Goal: Task Accomplishment & Management: Use online tool/utility

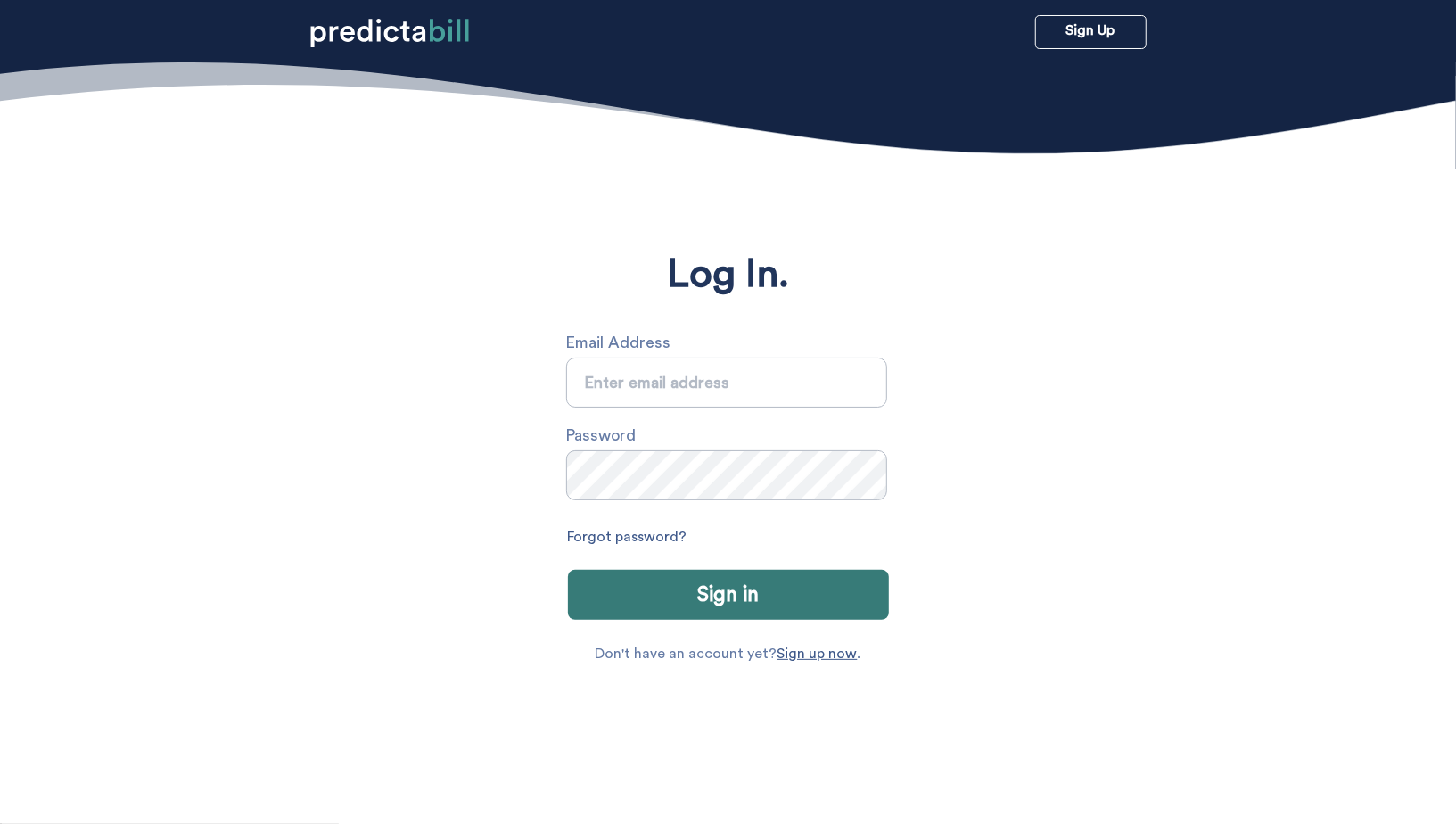
type input "sarah.michalczuk@gmail.com"
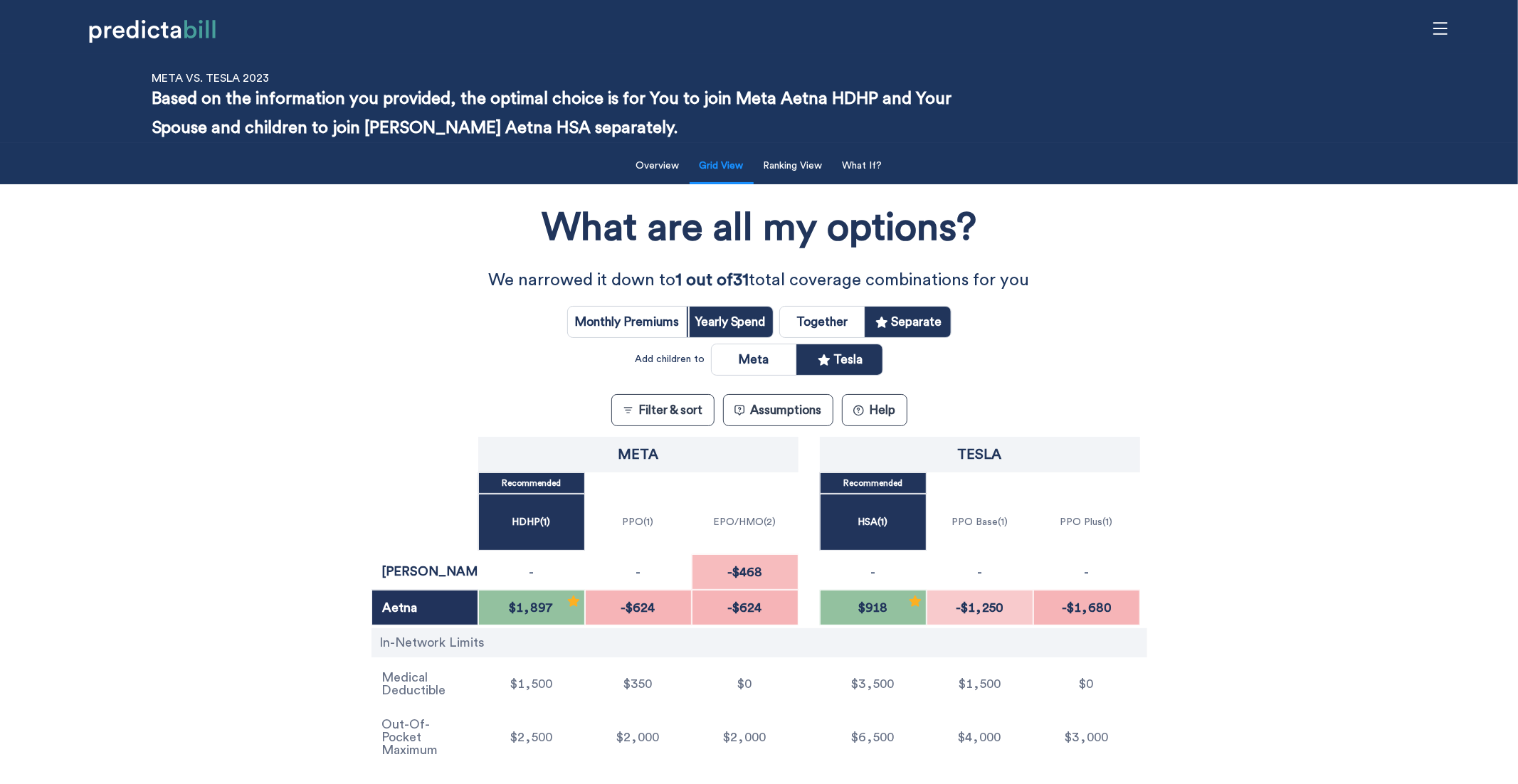
click at [840, 322] on input "radio" at bounding box center [823, 322] width 85 height 31
radio input "true"
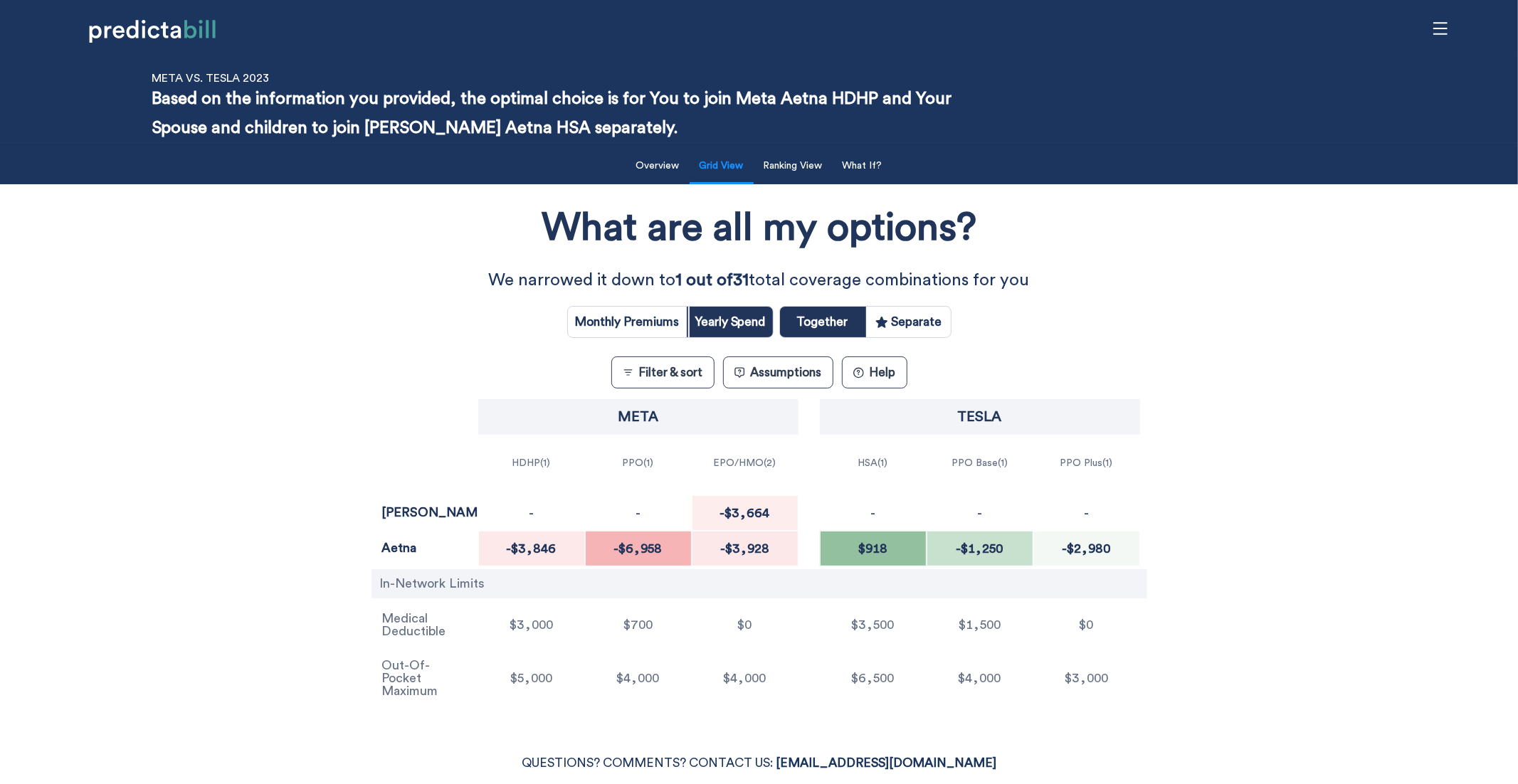
click at [917, 322] on input "radio" at bounding box center [909, 322] width 85 height 31
radio input "true"
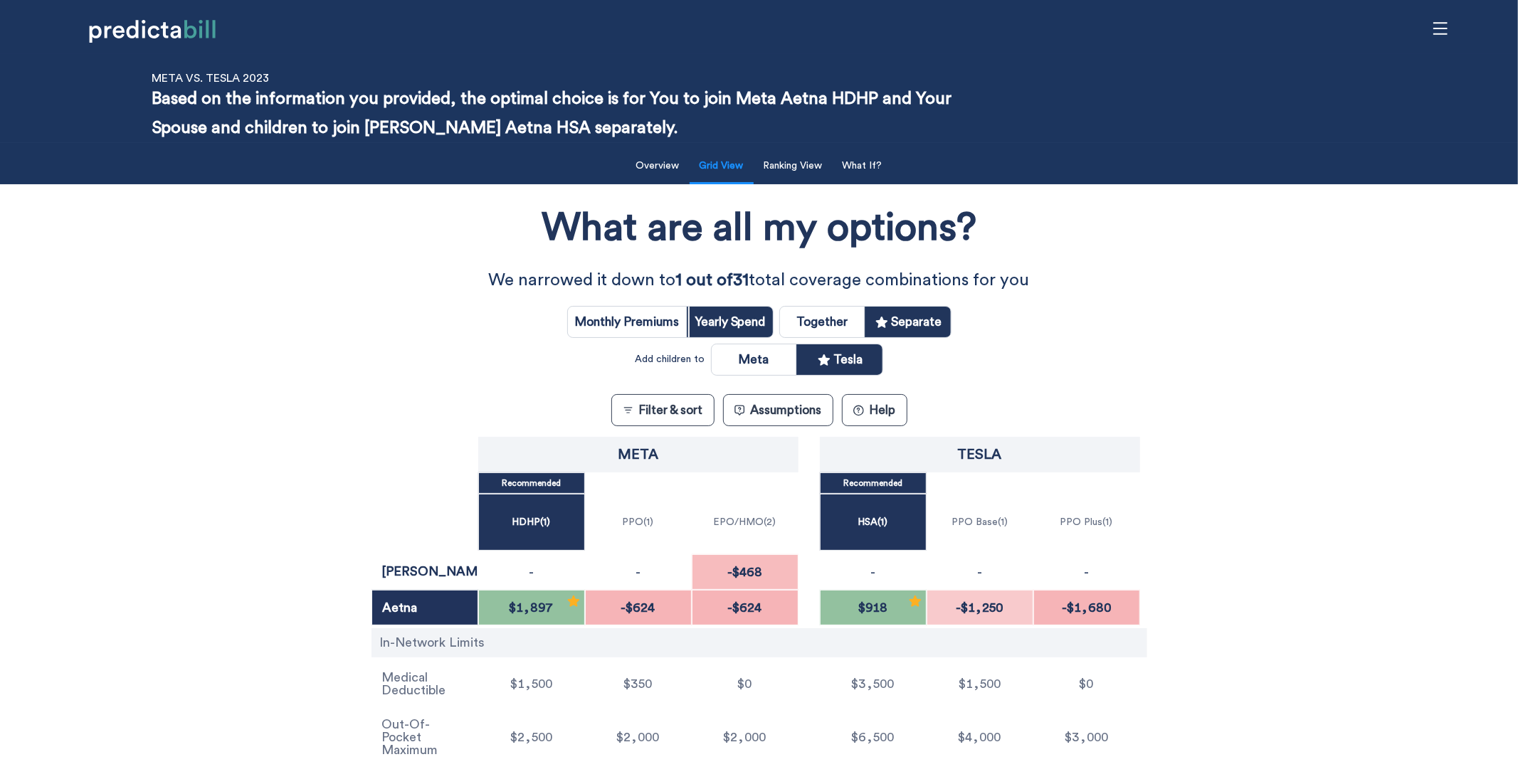
click at [808, 320] on input "radio" at bounding box center [823, 322] width 85 height 31
radio input "true"
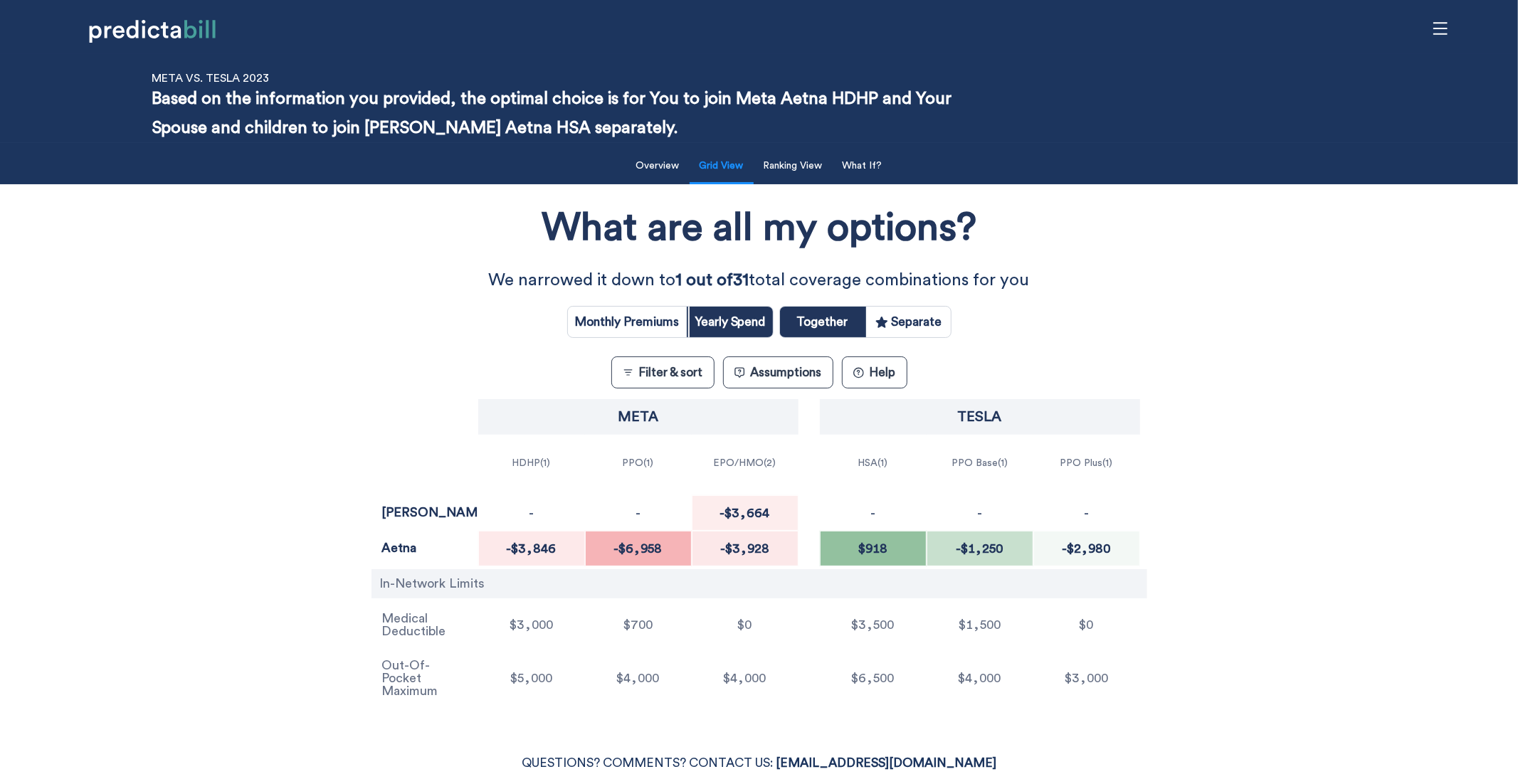
click at [933, 316] on input "radio" at bounding box center [909, 322] width 85 height 31
radio input "true"
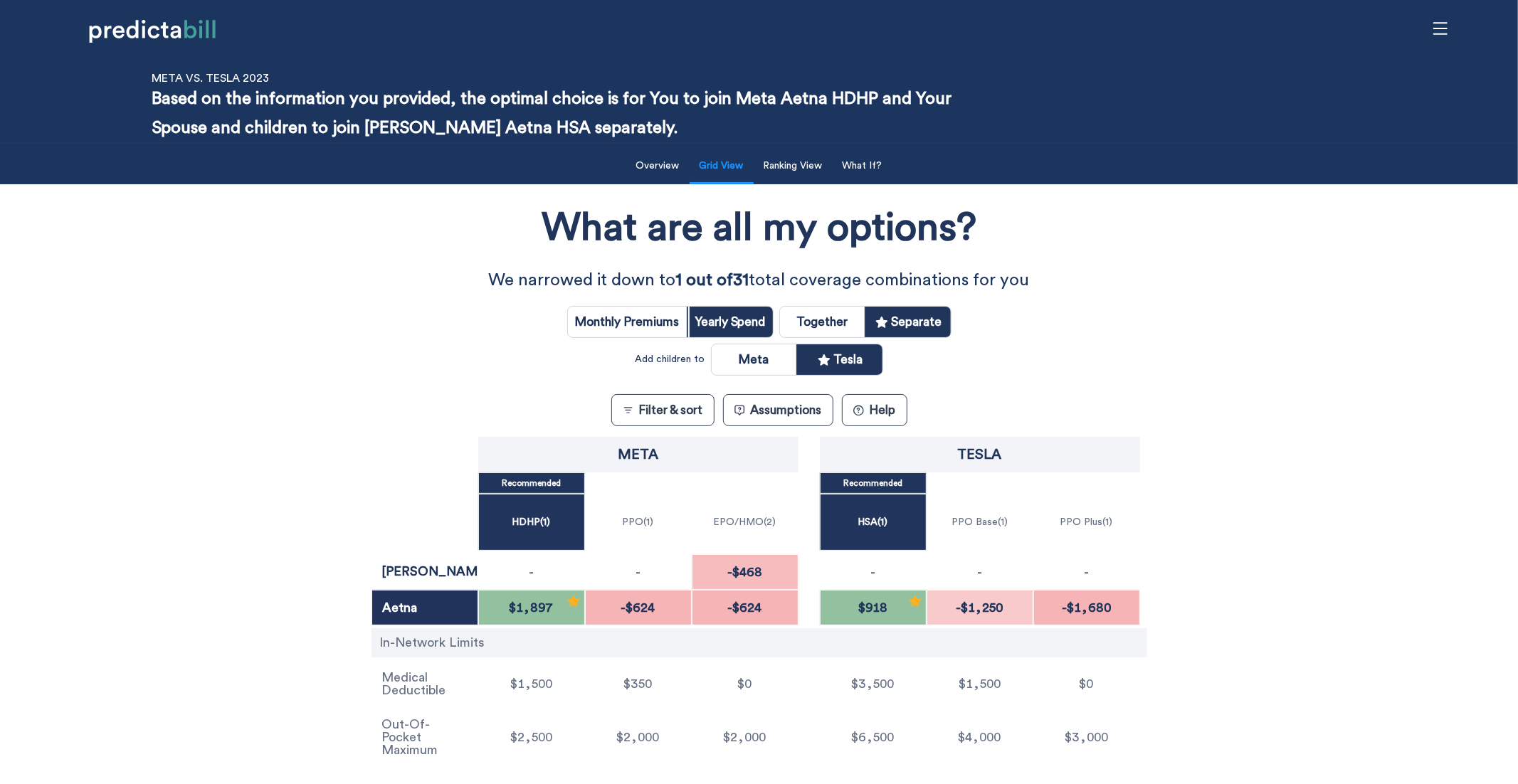
click at [749, 357] on input "radio" at bounding box center [754, 360] width 85 height 31
radio input "true"
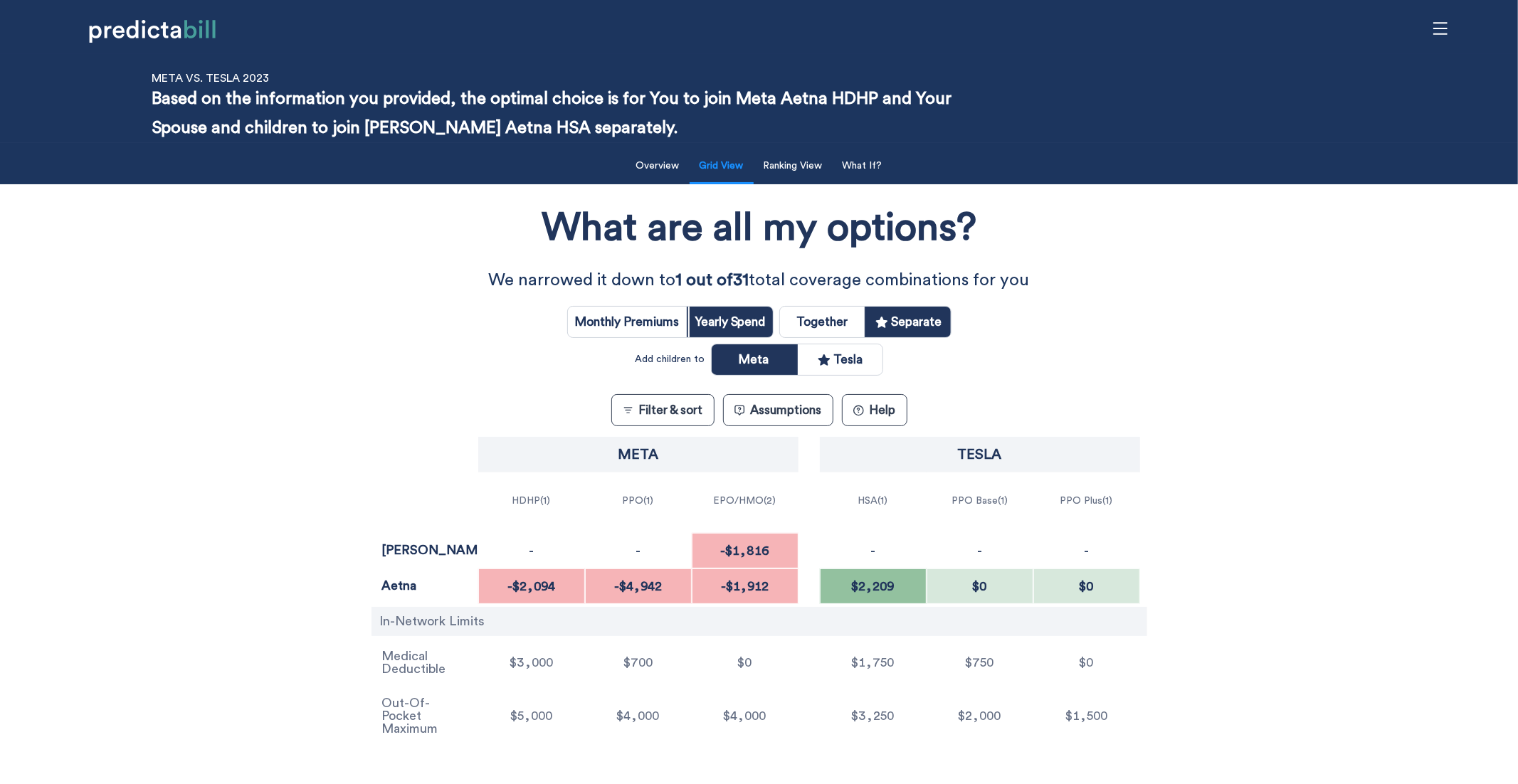
click at [860, 360] on input "radio" at bounding box center [841, 360] width 85 height 31
radio input "true"
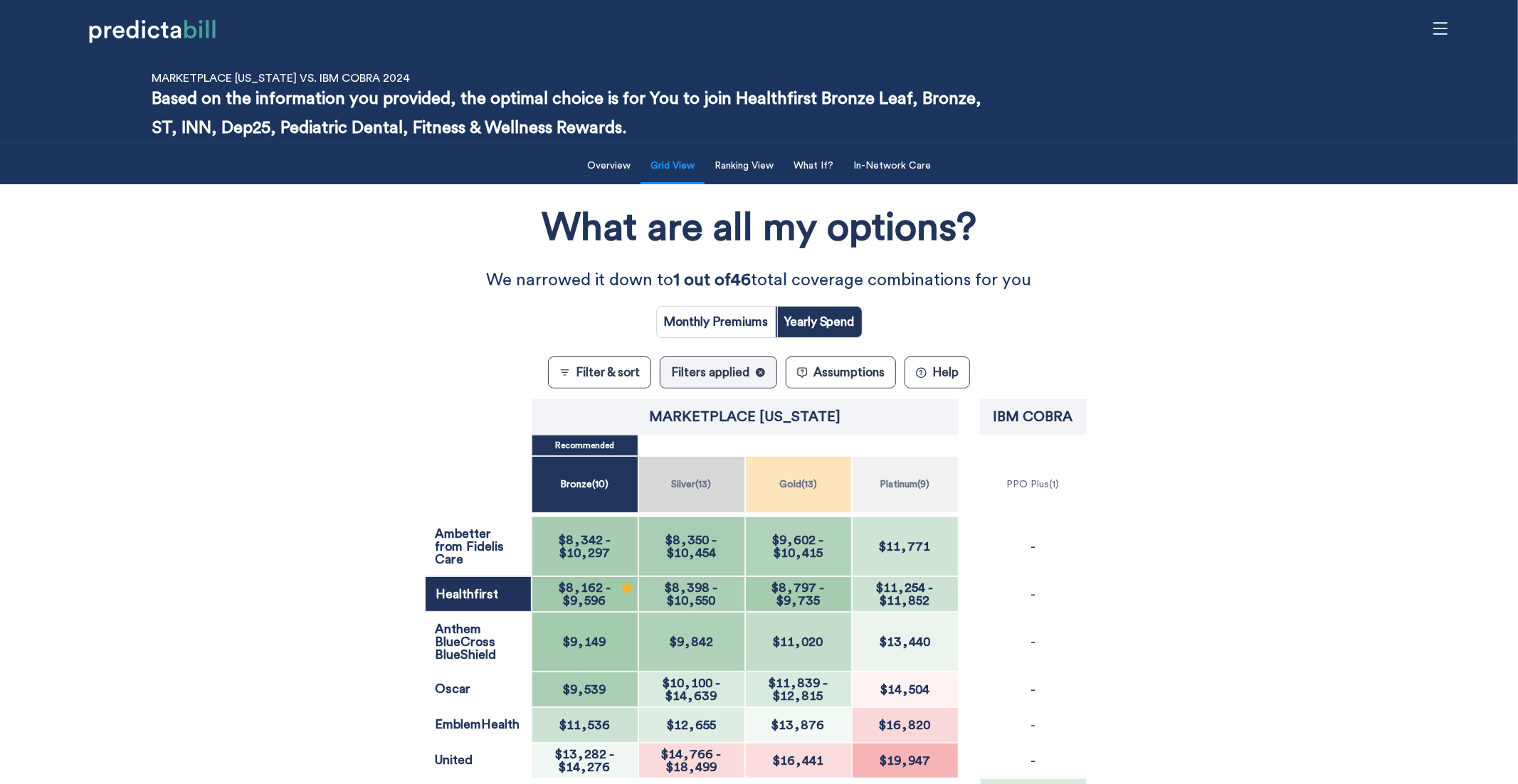
click at [750, 327] on input "radio" at bounding box center [716, 322] width 119 height 31
radio input "true"
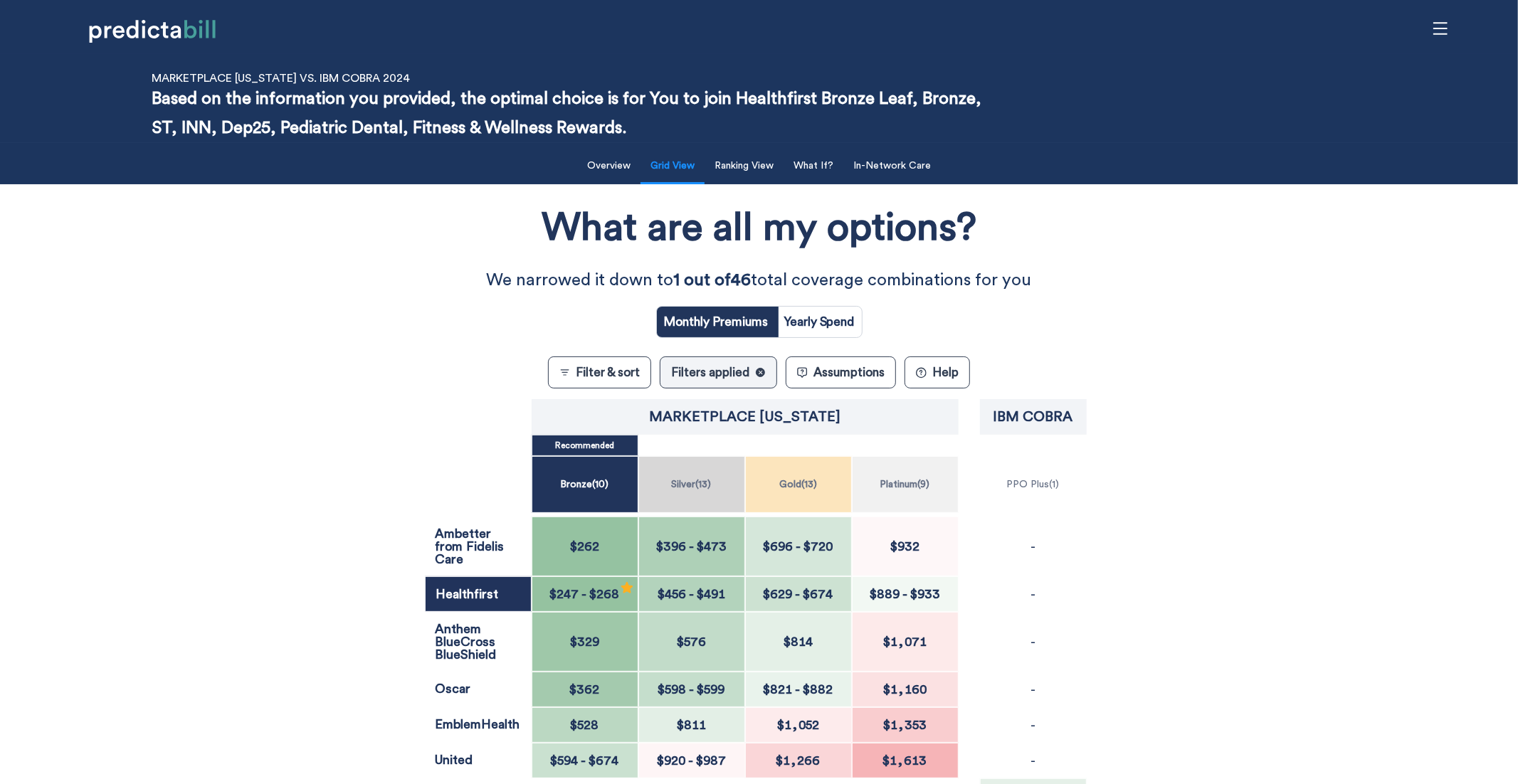
click at [315, 533] on div "What are all my options? We narrowed it down to 1 out of 46 total coverage comb…" at bounding box center [759, 576] width 1367 height 768
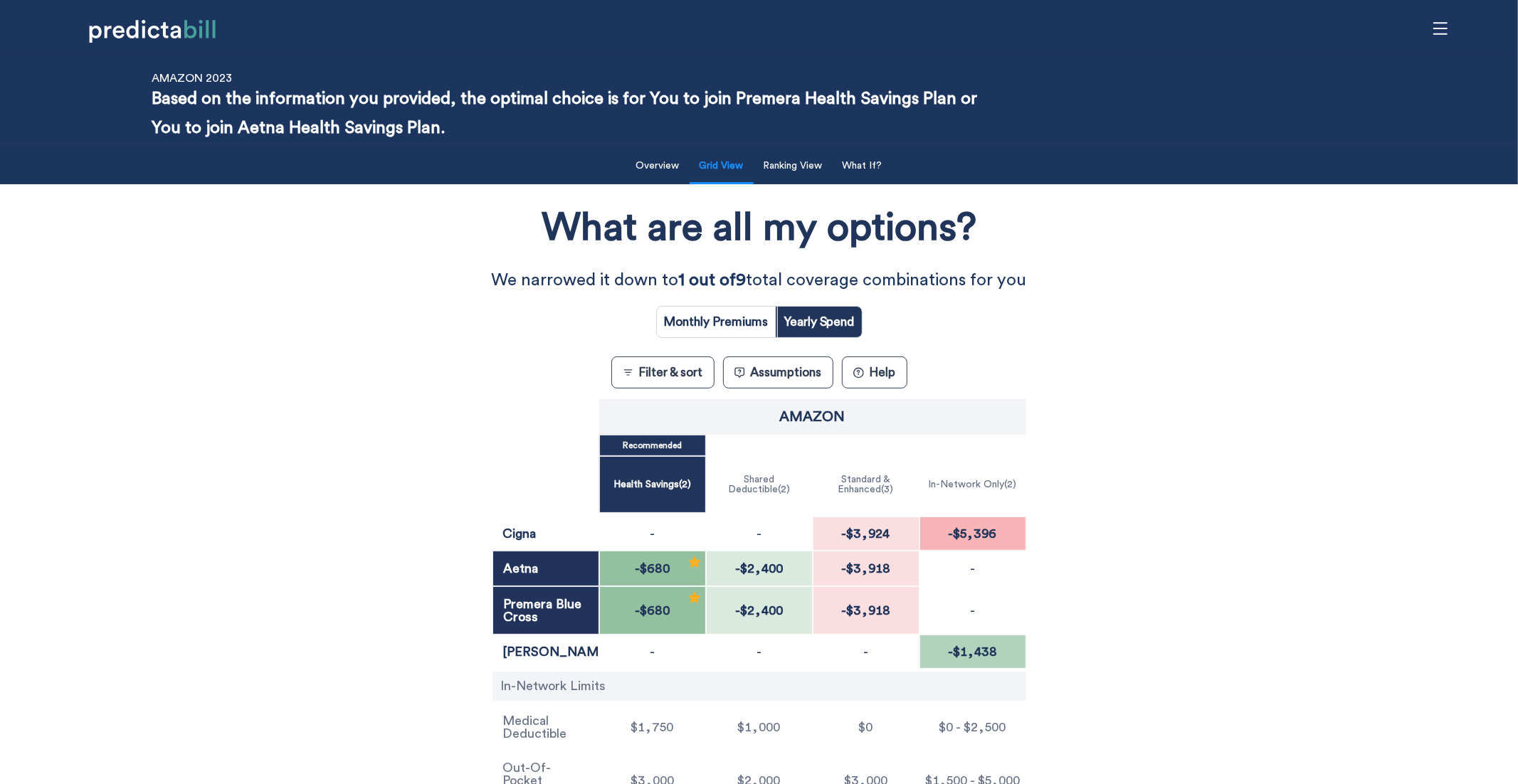
click at [275, 472] on div "What are all my options? We narrowed it down to 1 out of 9 total coverage combi…" at bounding box center [759, 504] width 1367 height 624
click at [271, 474] on div "What are all my options? We narrowed it down to 1 out of 9 total coverage combi…" at bounding box center [759, 504] width 1367 height 624
click at [183, 432] on div "What are all my options? We narrowed it down to 1 out of 9 total coverage combi…" at bounding box center [759, 504] width 1367 height 624
click at [739, 309] on input "radio" at bounding box center [716, 322] width 119 height 31
radio input "true"
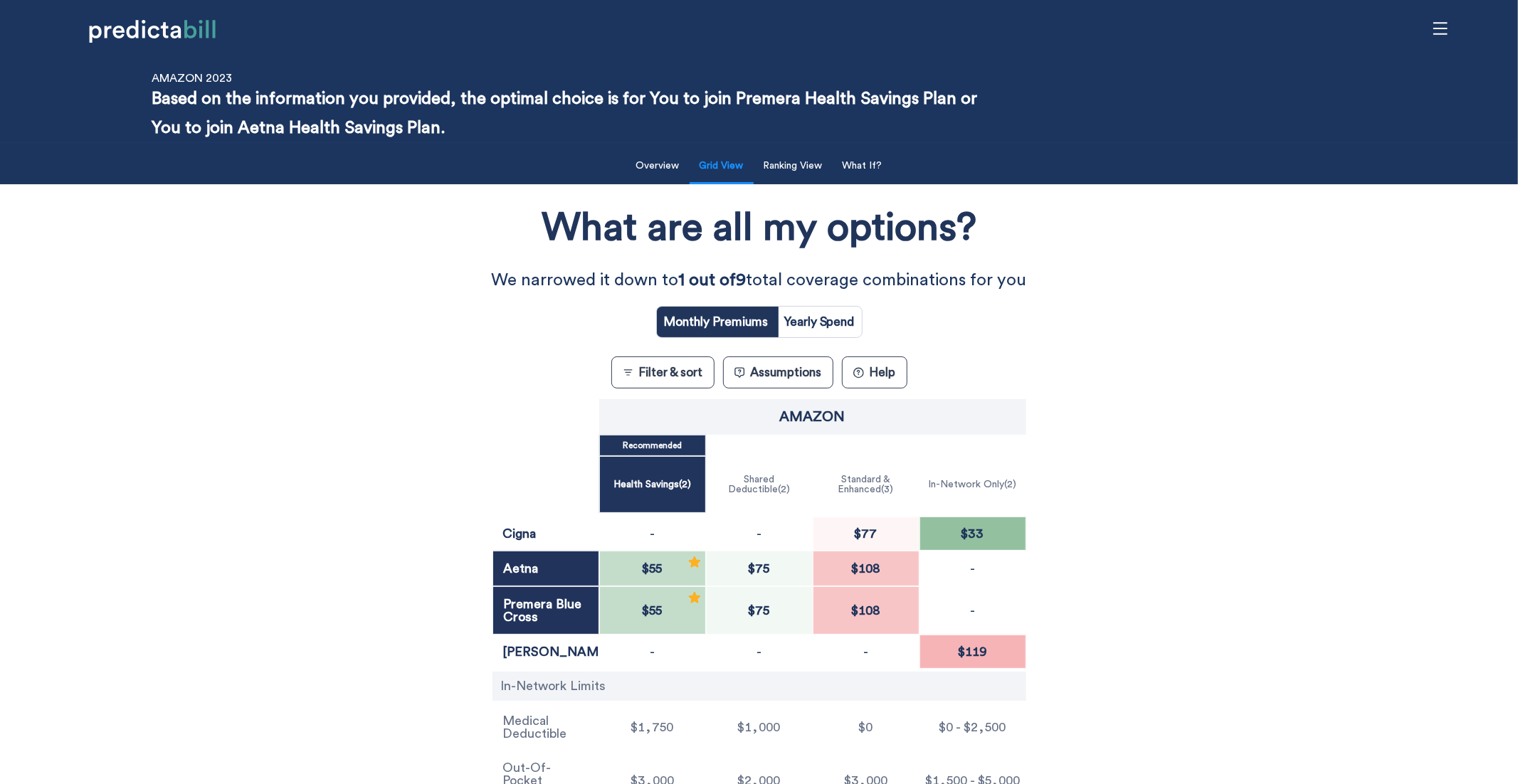
click at [846, 324] on input "radio" at bounding box center [820, 322] width 85 height 31
radio input "true"
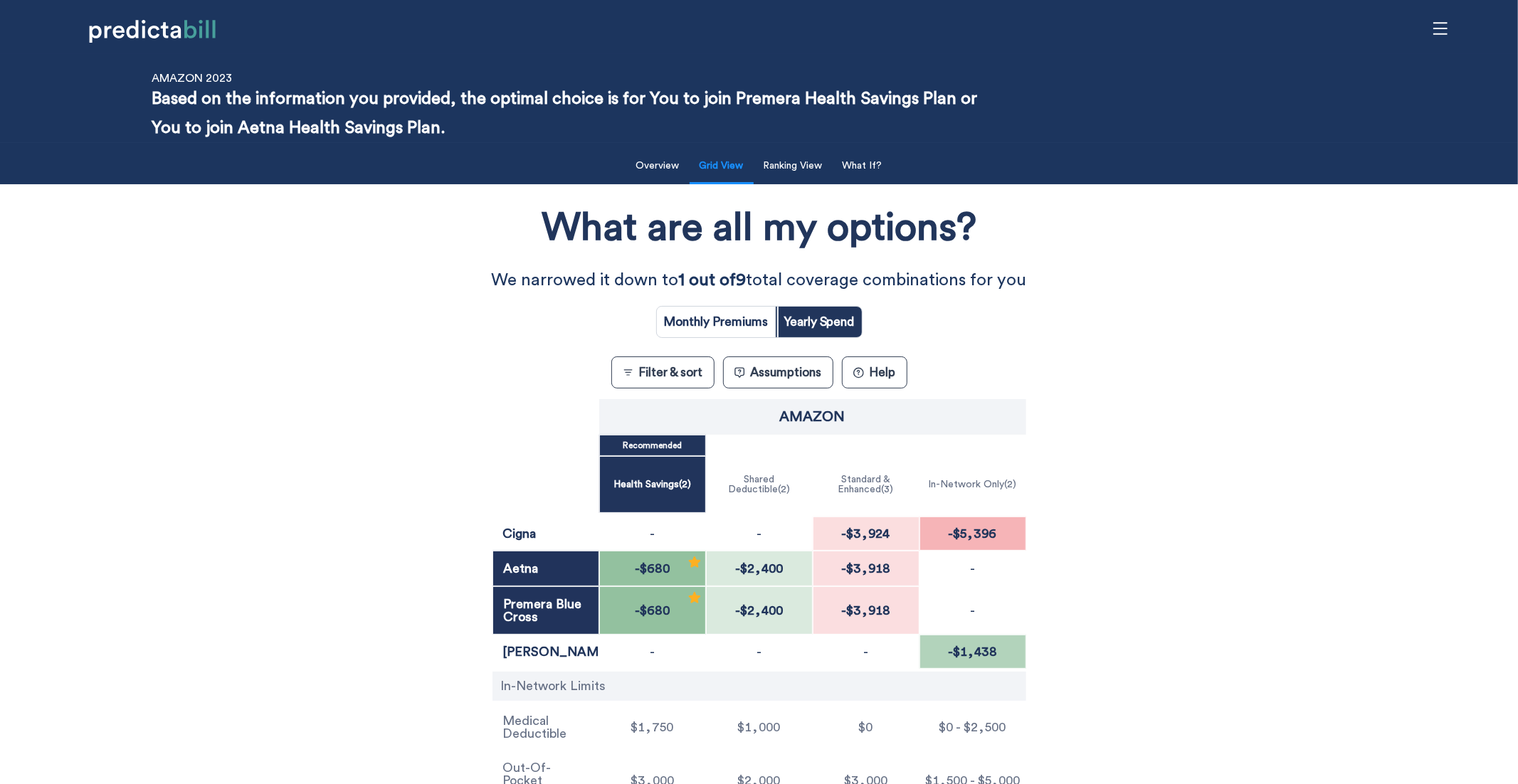
click at [737, 316] on input "radio" at bounding box center [716, 322] width 119 height 31
radio input "true"
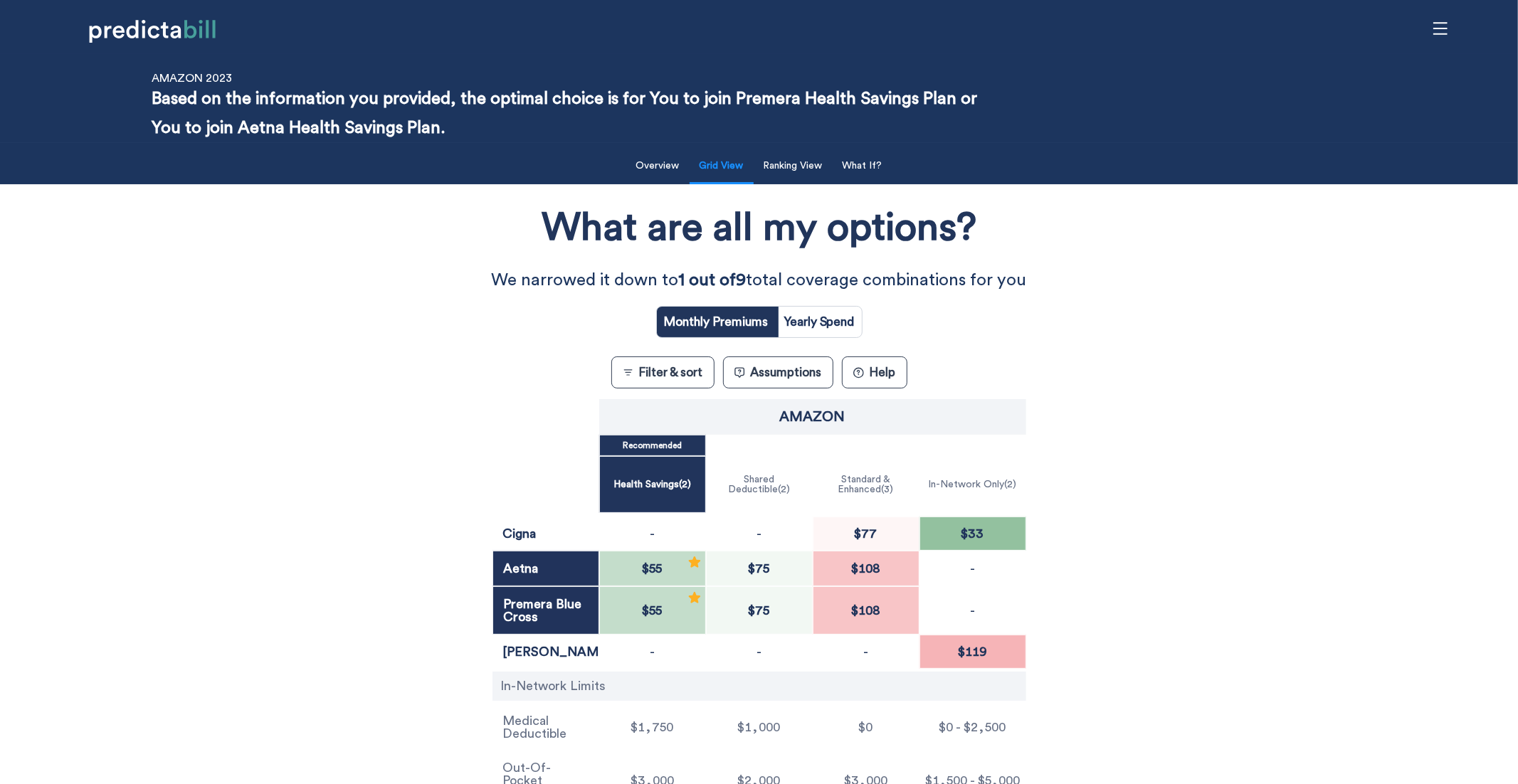
click at [808, 333] on input "radio" at bounding box center [820, 322] width 85 height 31
radio input "true"
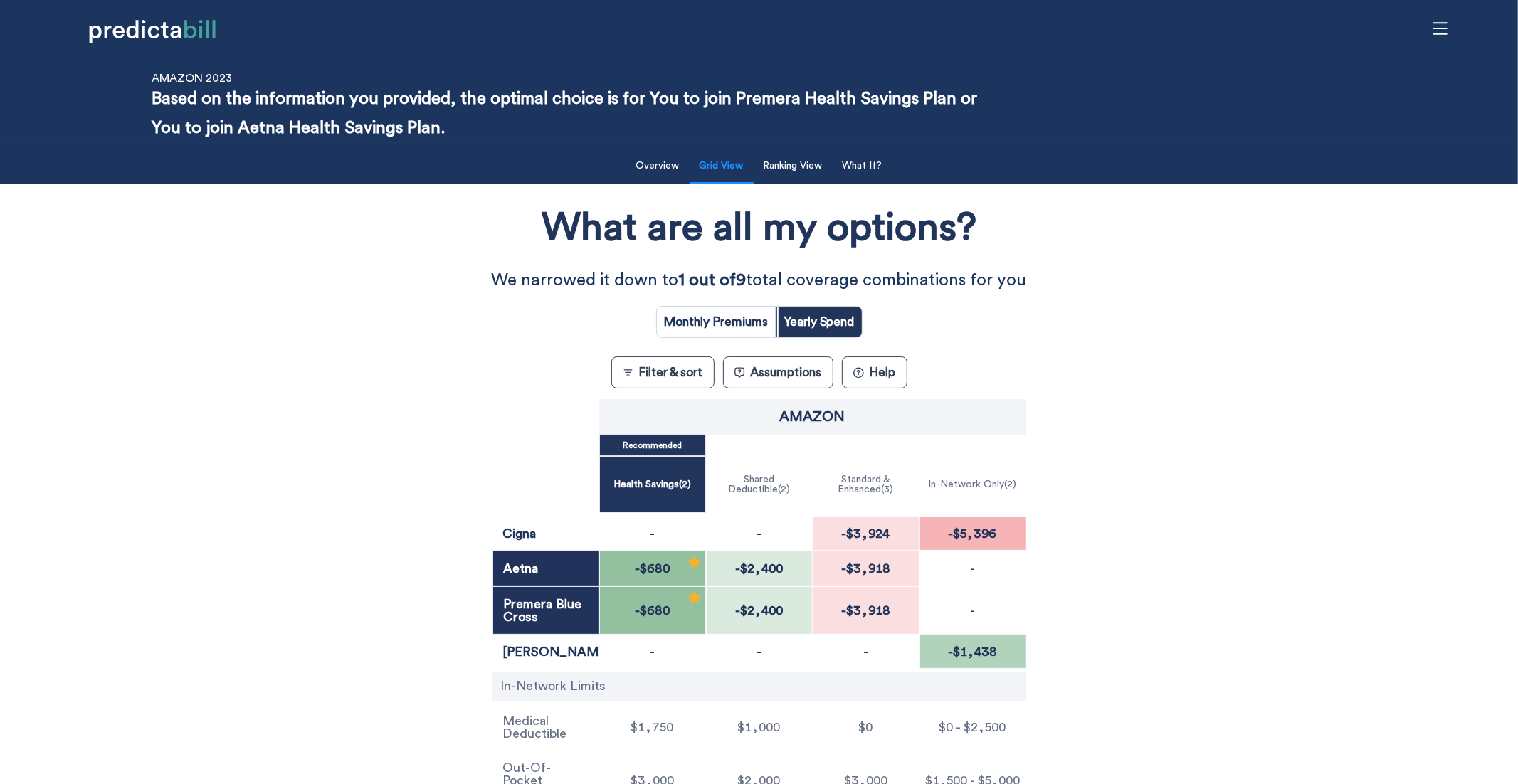
click at [721, 318] on input "radio" at bounding box center [716, 322] width 119 height 31
radio input "true"
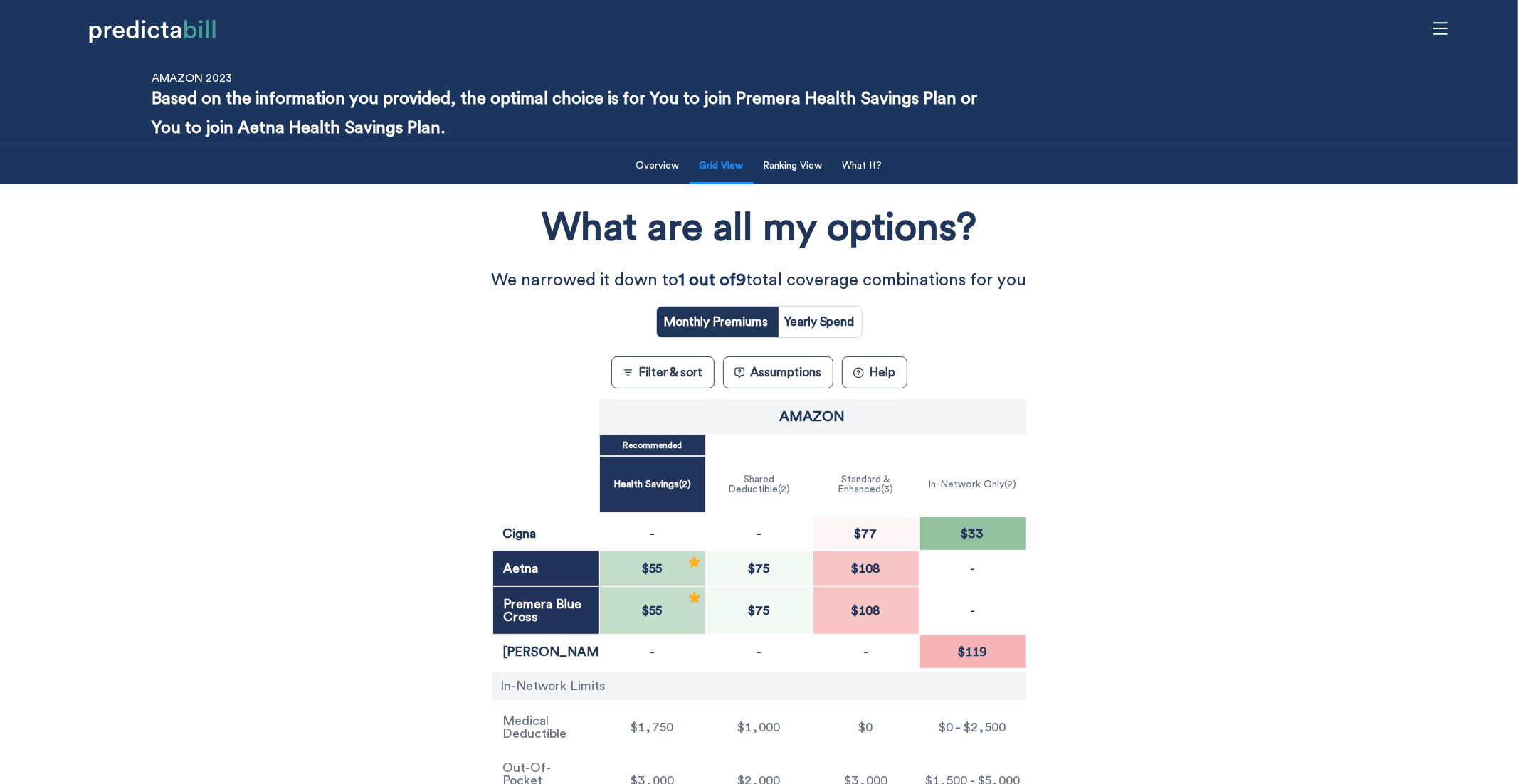
click at [657, 365] on button "Filter & sort" at bounding box center [663, 372] width 103 height 32
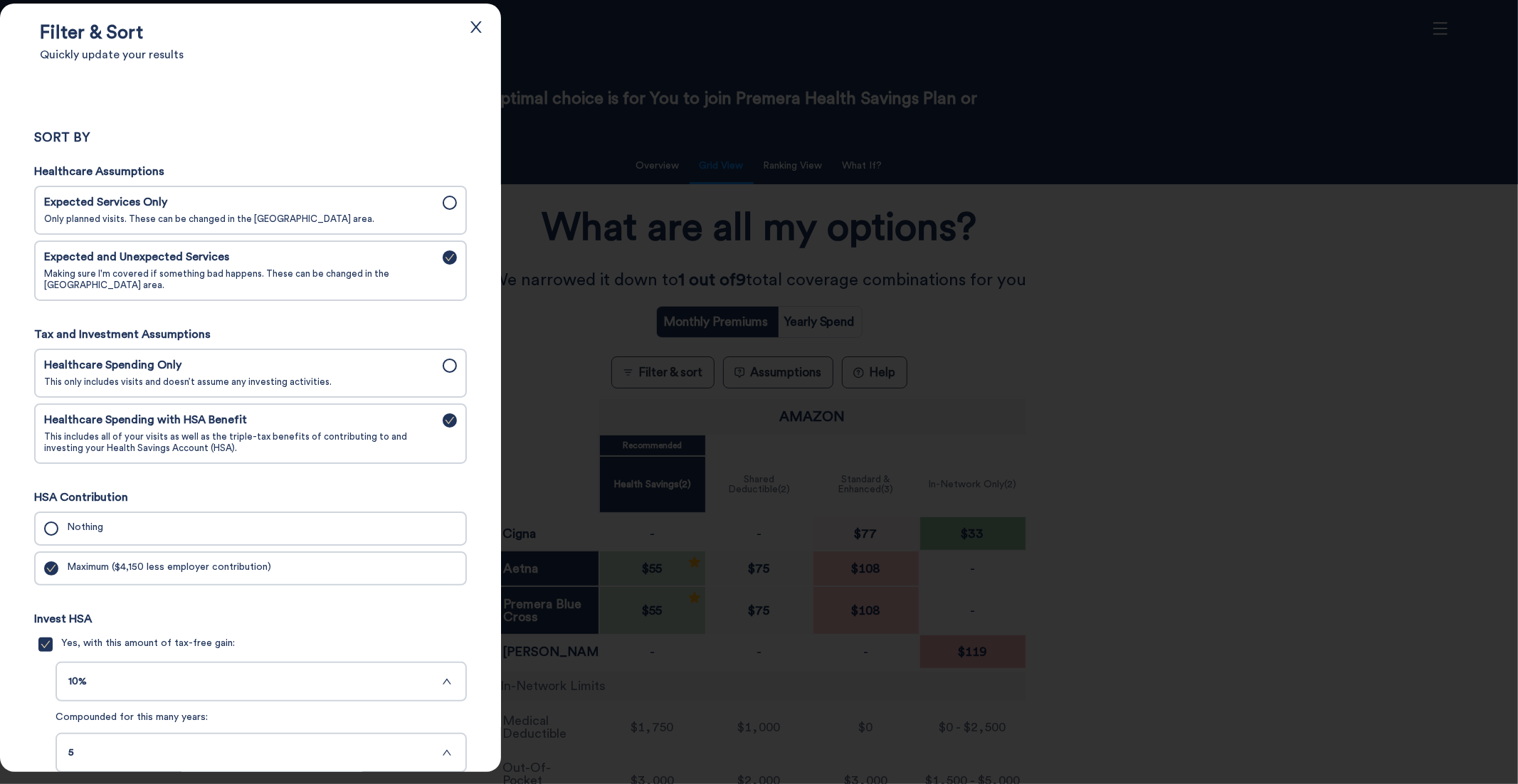
click at [395, 377] on div "Healthcare Spending Only This only includes visits and doesn’t assume any inves…" at bounding box center [239, 373] width 390 height 29
click at [0, 0] on input "Healthcare Spending Only This only includes visits and doesn’t assume any inves…" at bounding box center [0, 0] width 0 height 0
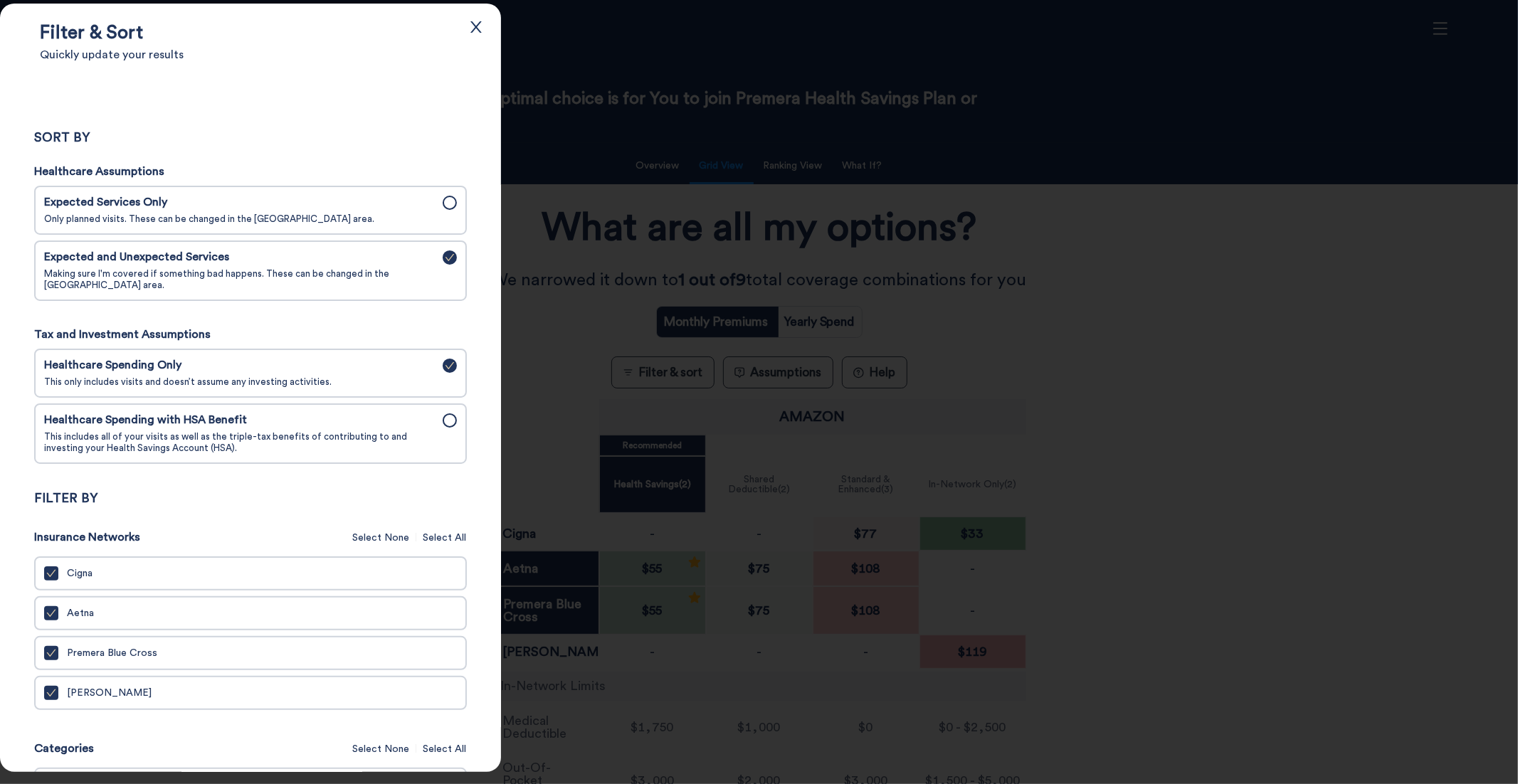
click at [581, 378] on div at bounding box center [759, 392] width 1518 height 784
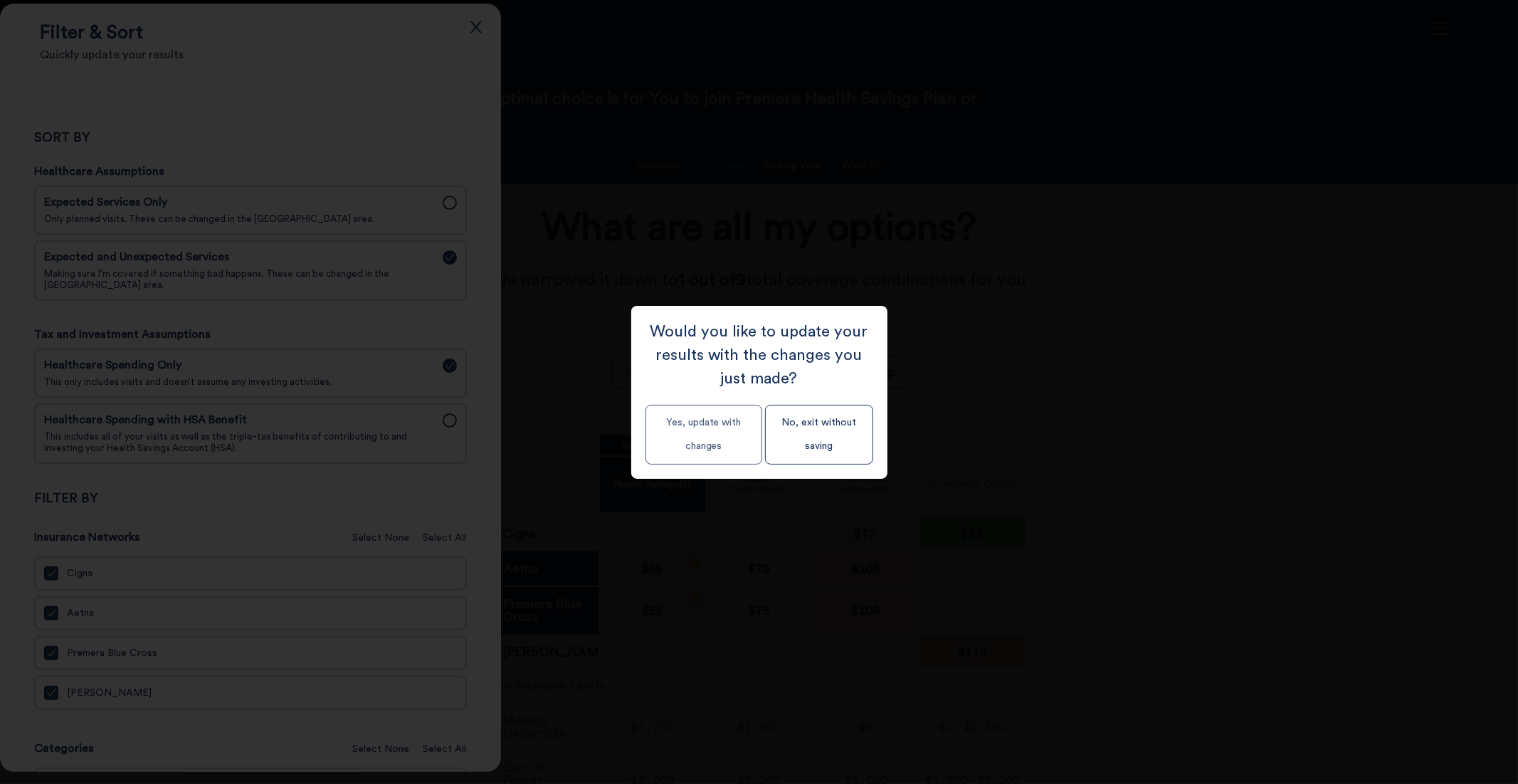
click at [704, 442] on button "Yes, update with changes" at bounding box center [703, 435] width 116 height 60
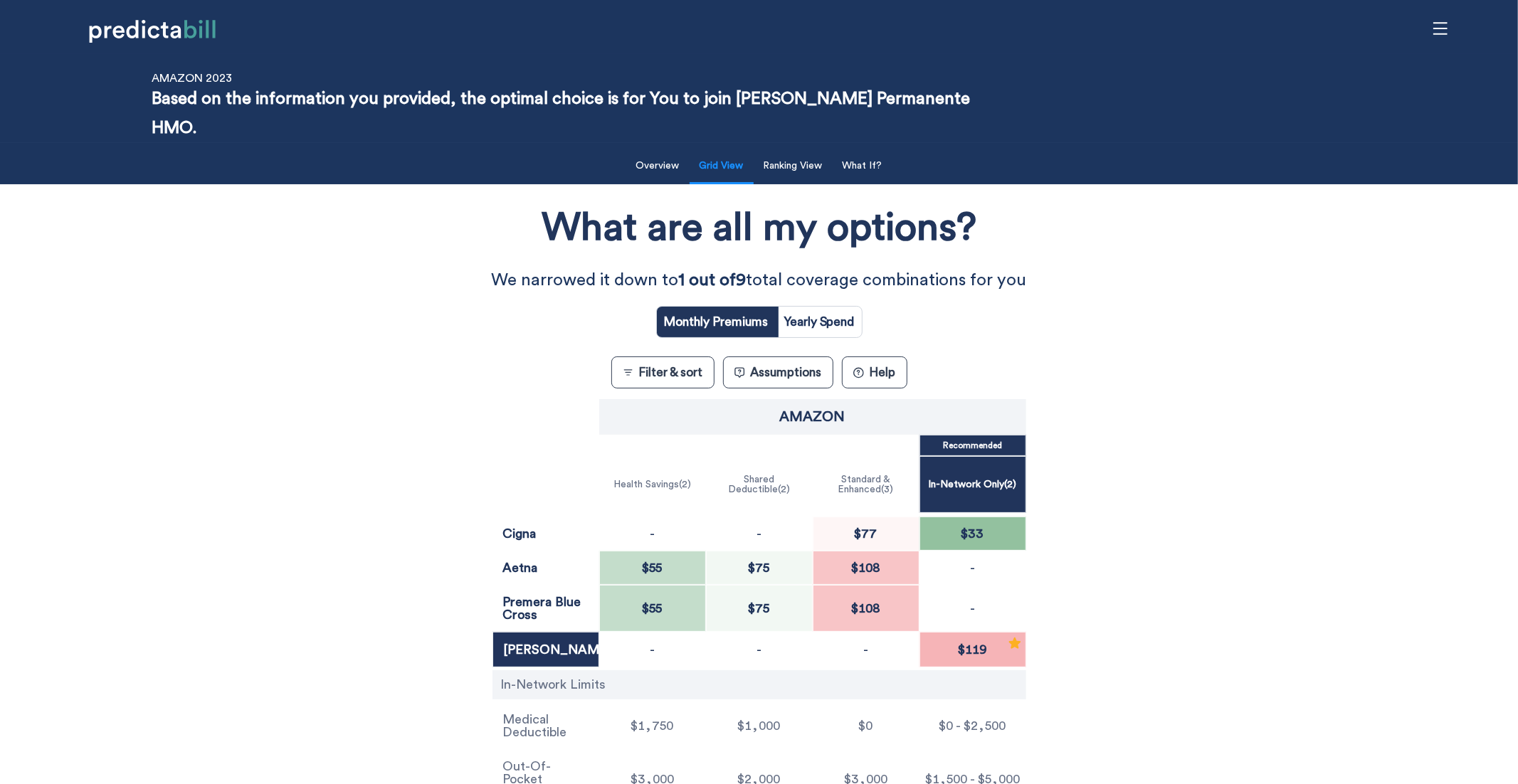
click at [829, 307] on input "radio" at bounding box center [820, 322] width 85 height 31
radio input "true"
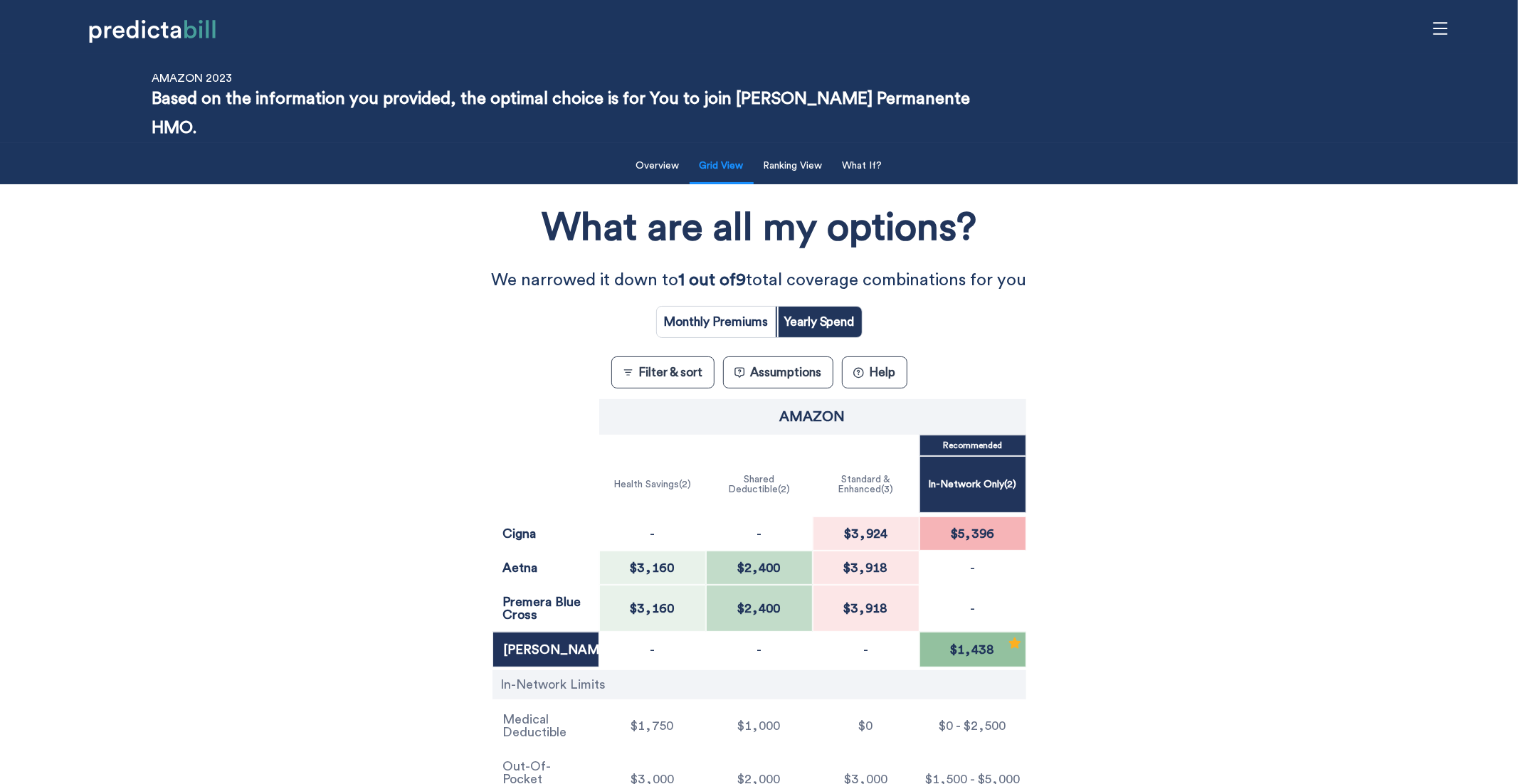
click at [677, 307] on input "radio" at bounding box center [716, 322] width 119 height 31
radio input "true"
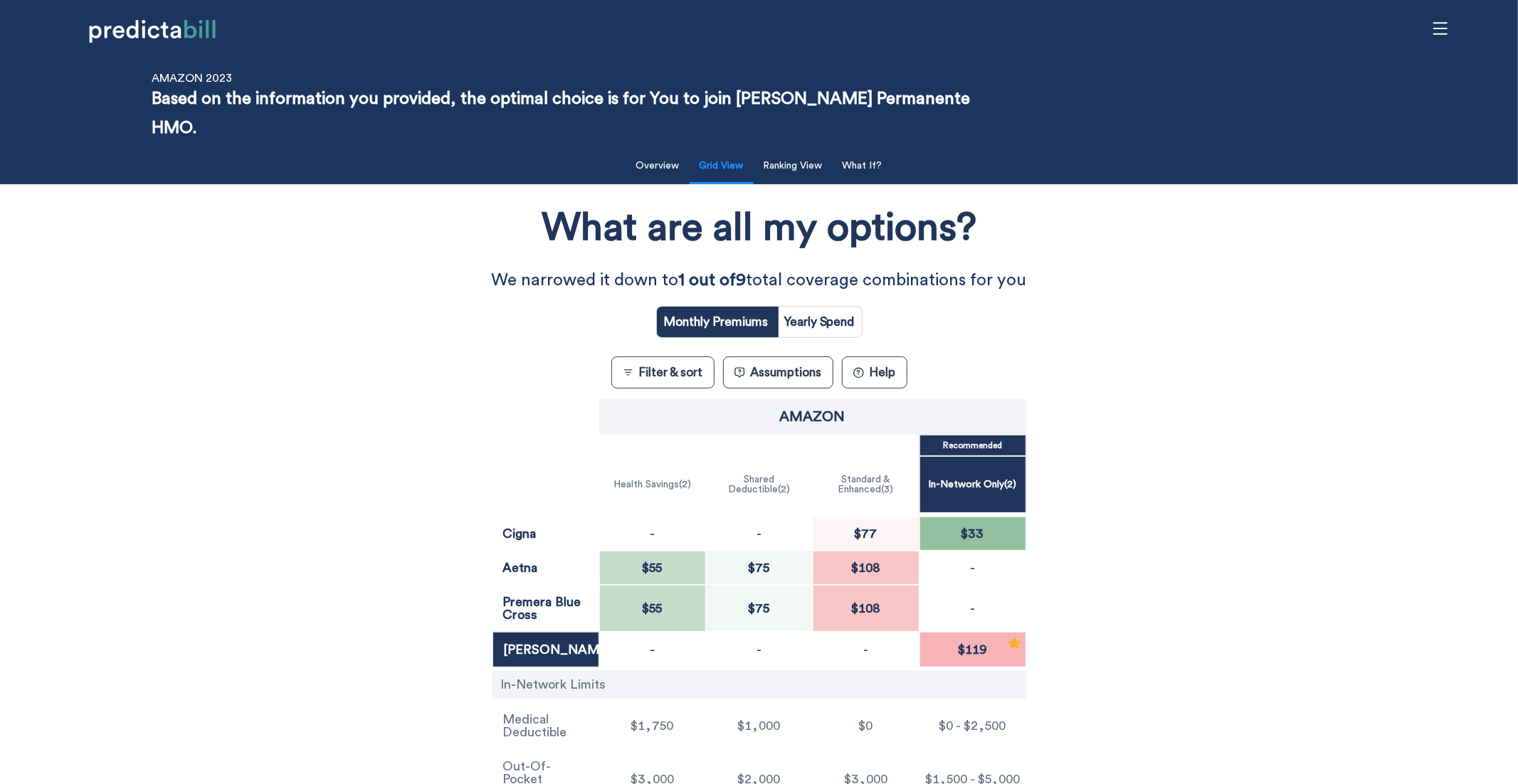
click at [825, 307] on input "radio" at bounding box center [820, 322] width 85 height 31
radio input "true"
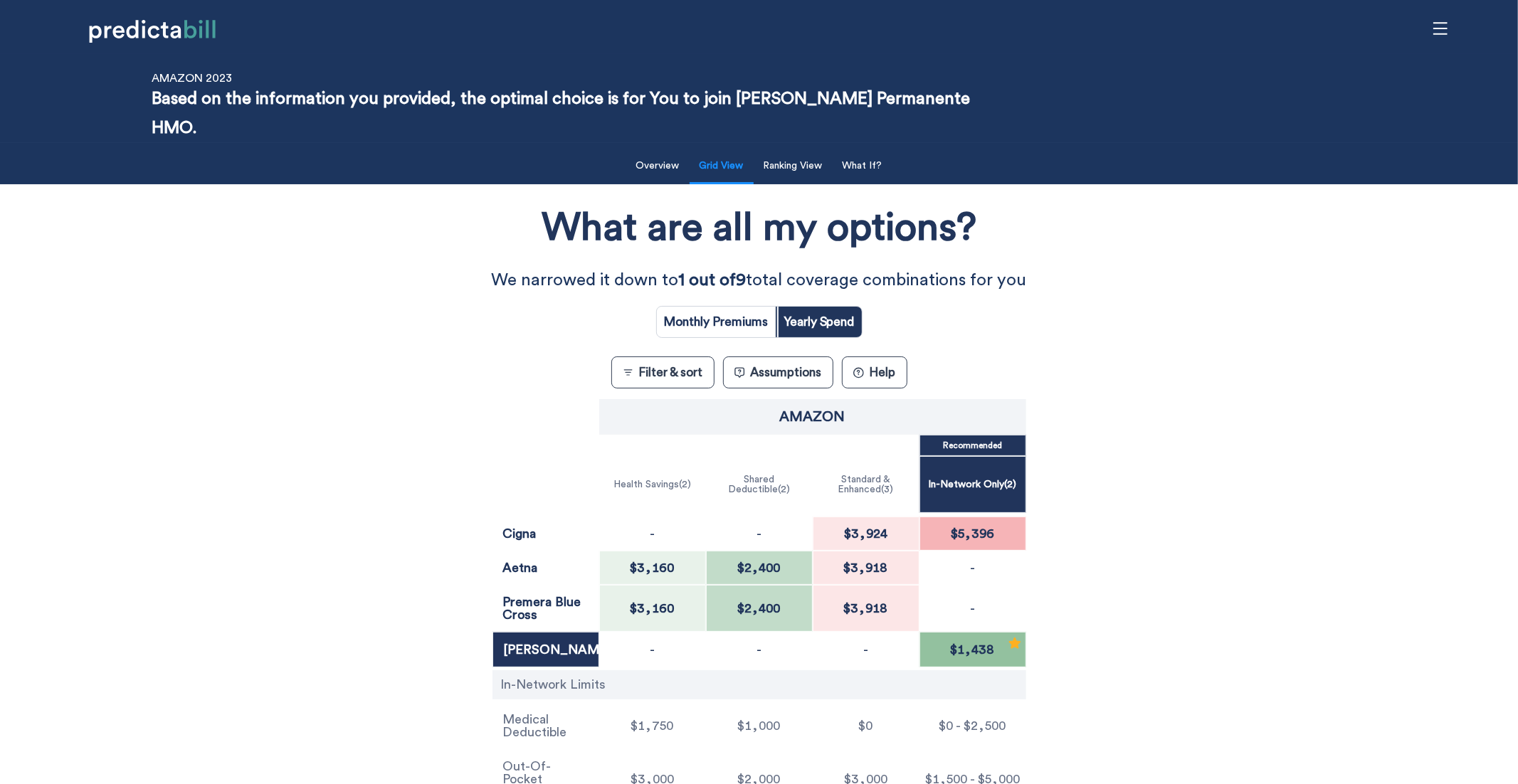
click at [788, 357] on button "Assumptions" at bounding box center [778, 372] width 110 height 32
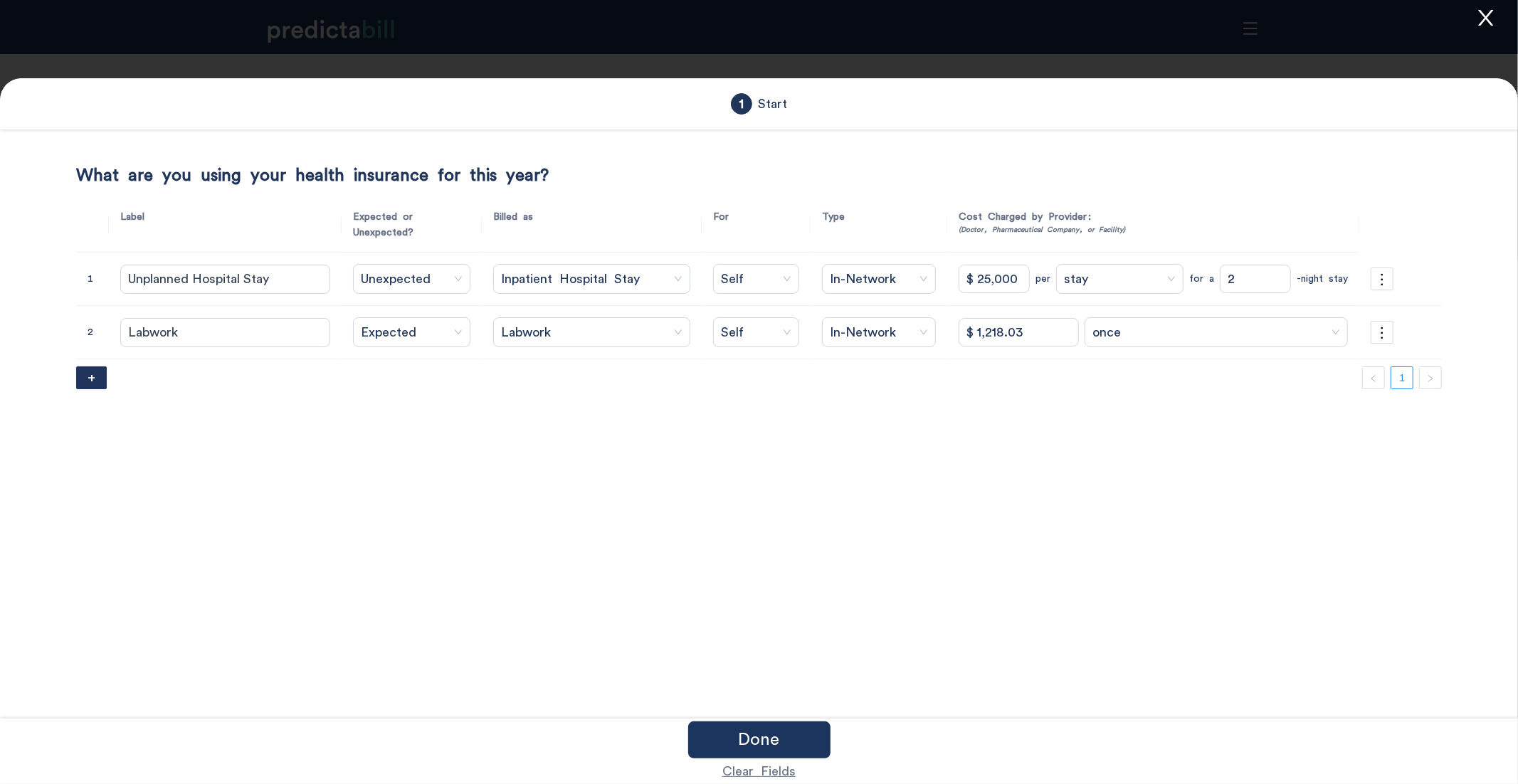
click at [1161, 22] on icon "close" at bounding box center [1486, 18] width 22 height 22
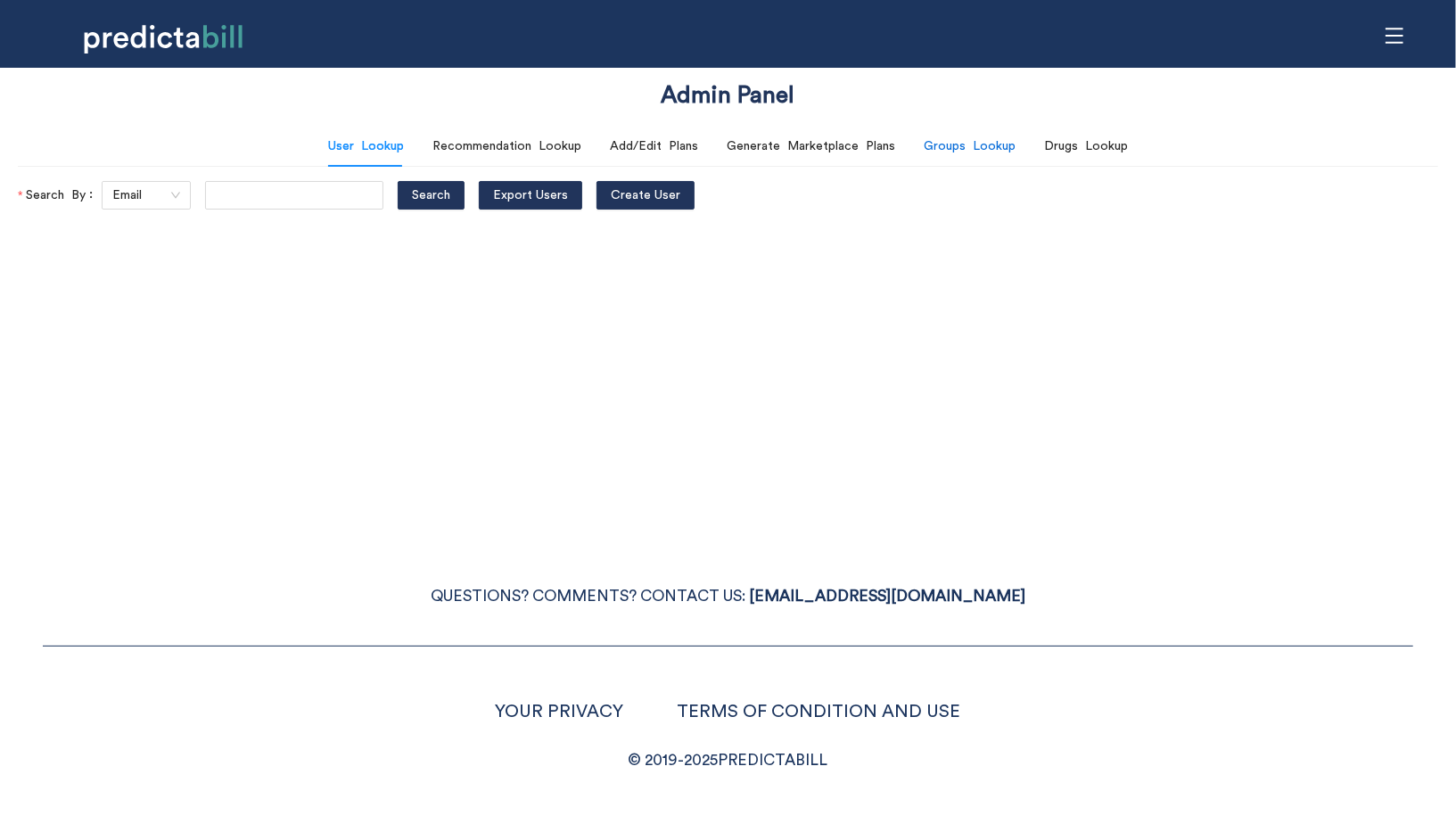
click at [963, 151] on div "Groups Lookup" at bounding box center [970, 146] width 92 height 20
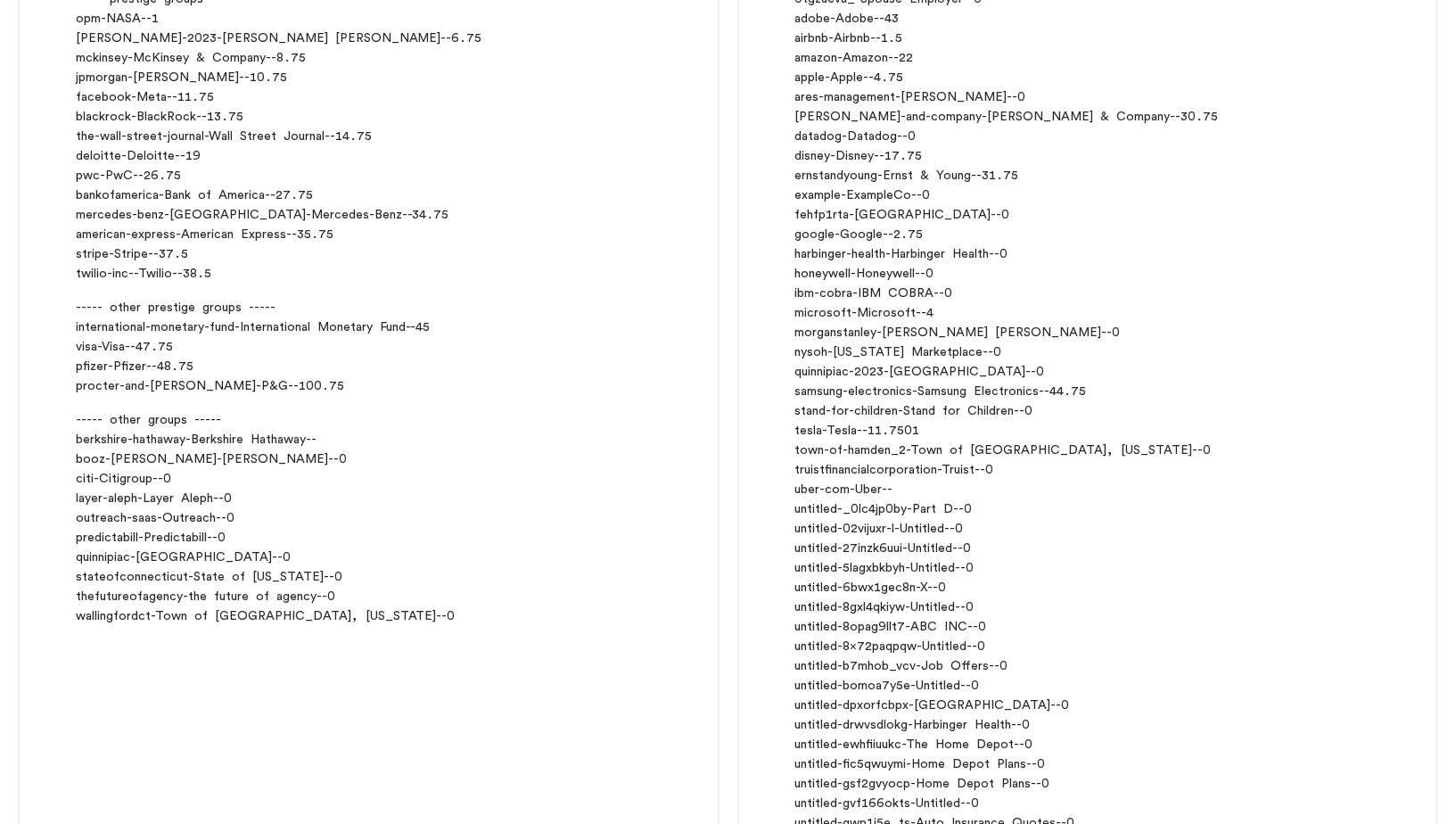
scroll to position [344, 0]
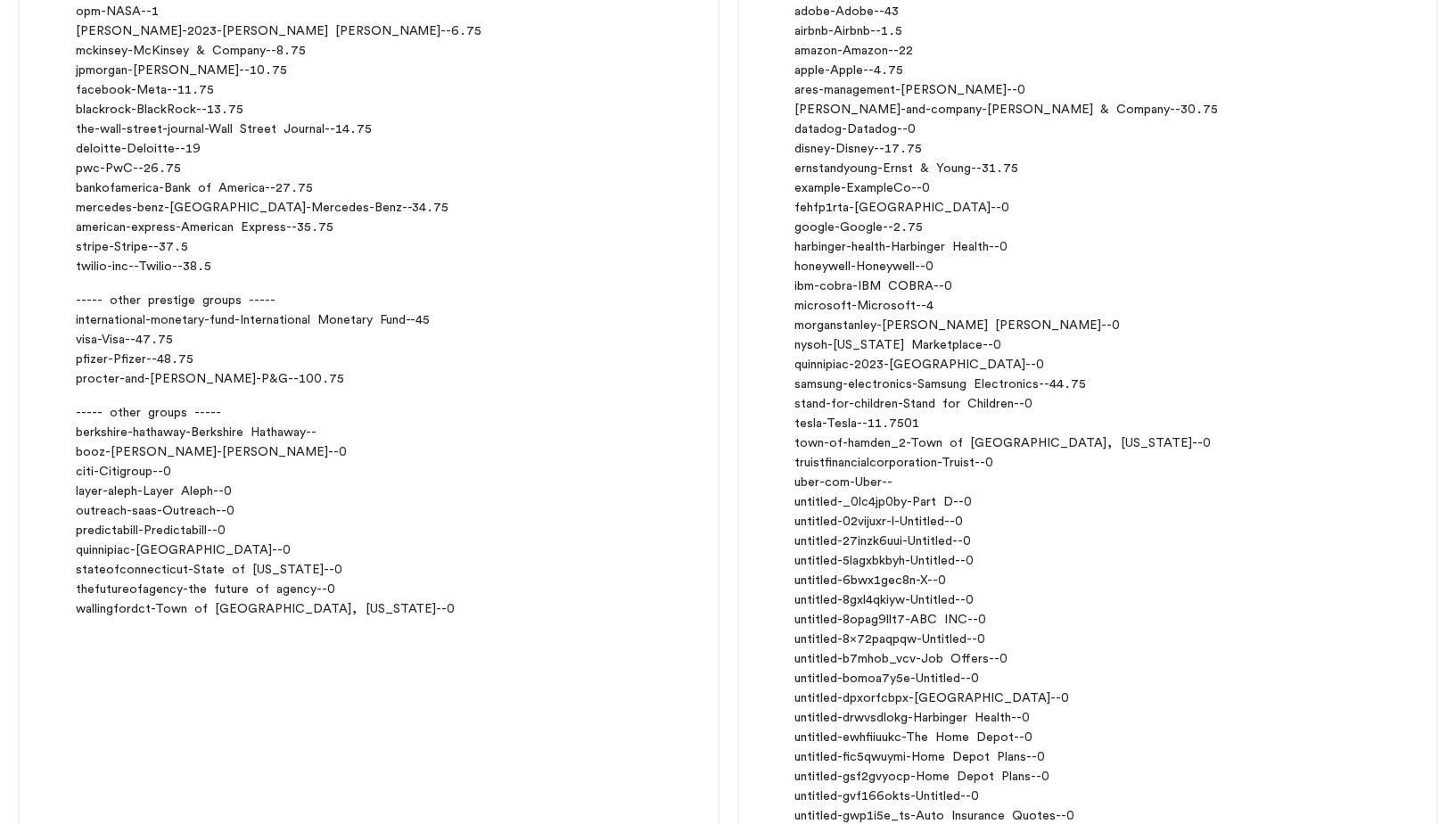
drag, startPoint x: 73, startPoint y: 448, endPoint x: 187, endPoint y: 448, distance: 114.0
click at [187, 448] on div "----- prestige groups ----- opm - NASA - - 1 morgan-stanley-2023 - Morgan Stanl…" at bounding box center [368, 301] width 698 height 677
copy div "booz-allen-hamilton"
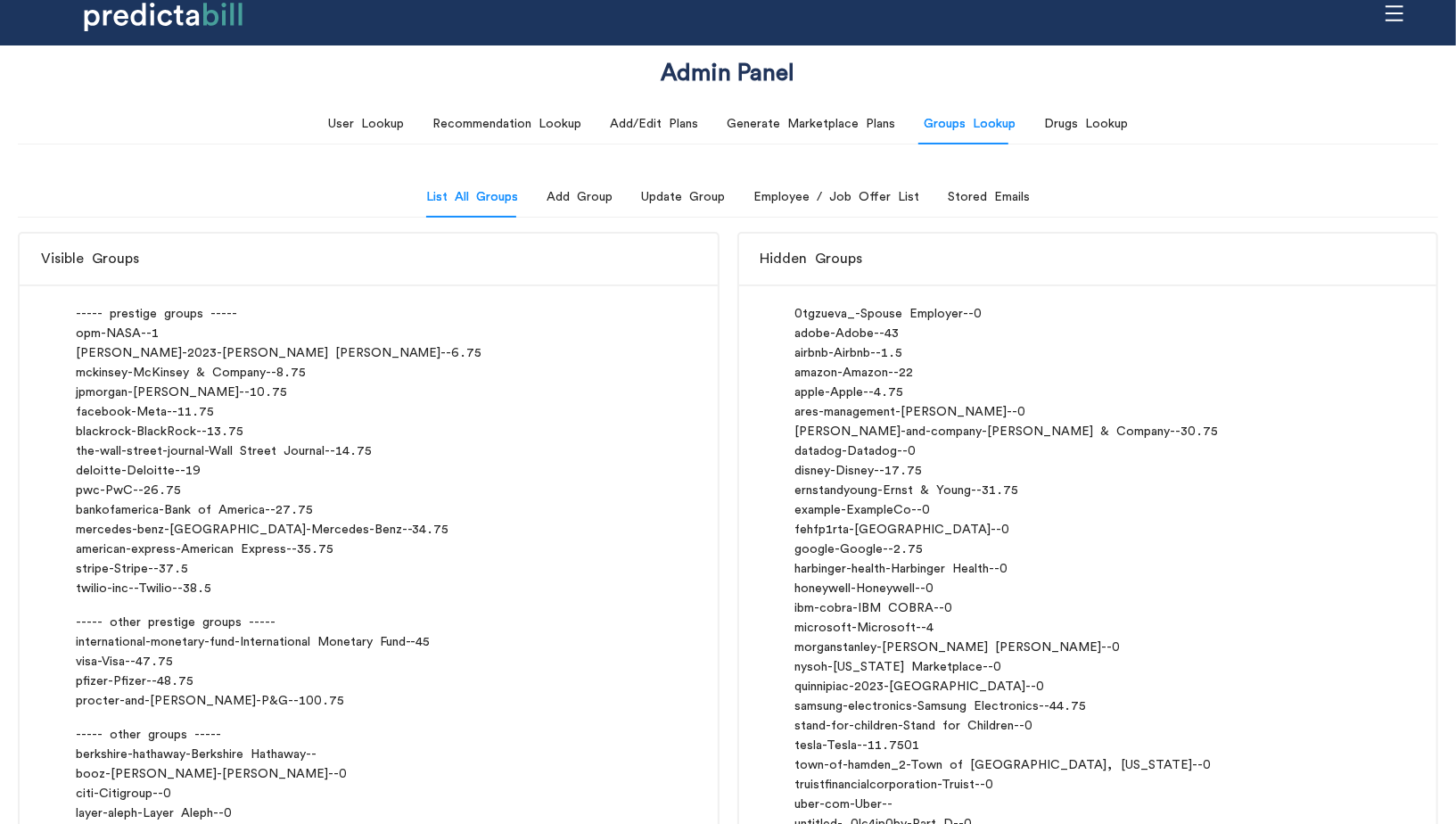
scroll to position [0, 0]
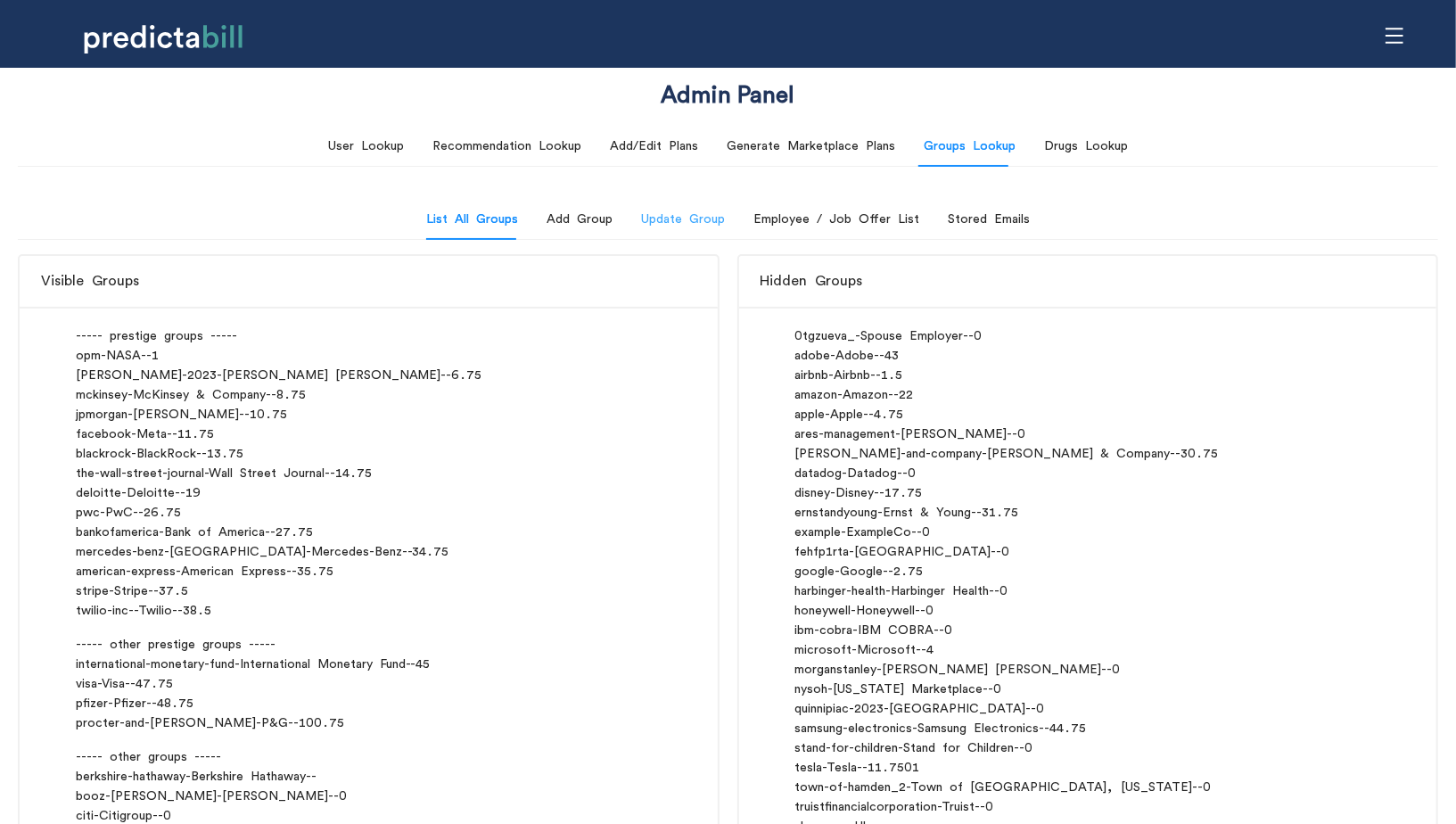
click at [686, 230] on div "Update Group" at bounding box center [683, 220] width 84 height 41
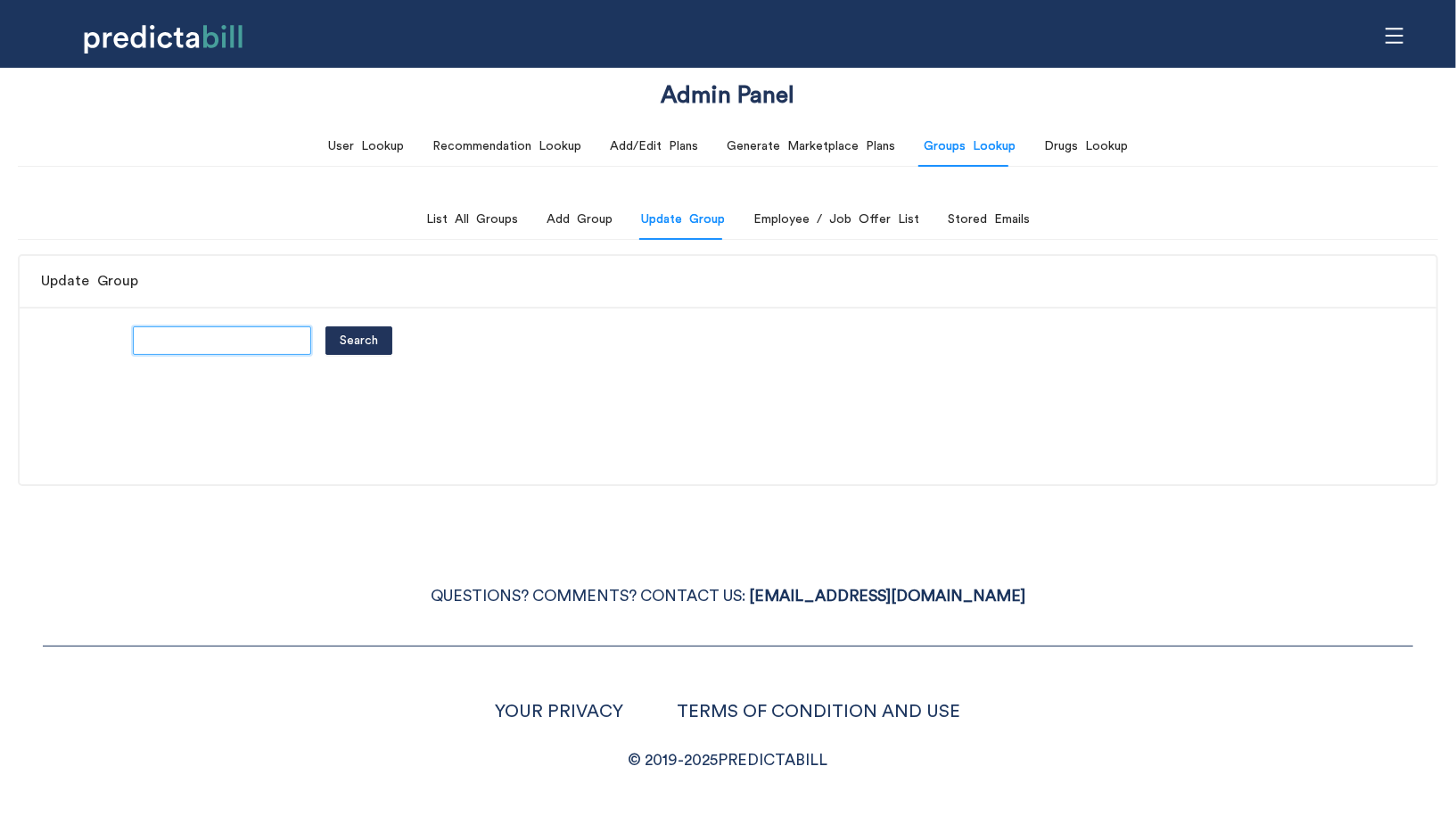
click at [243, 343] on input "text" at bounding box center [221, 340] width 178 height 29
paste input "booz-allen-hamilton"
type input "booz-allen-hamilton"
click at [325, 326] on button "Search" at bounding box center [359, 340] width 67 height 29
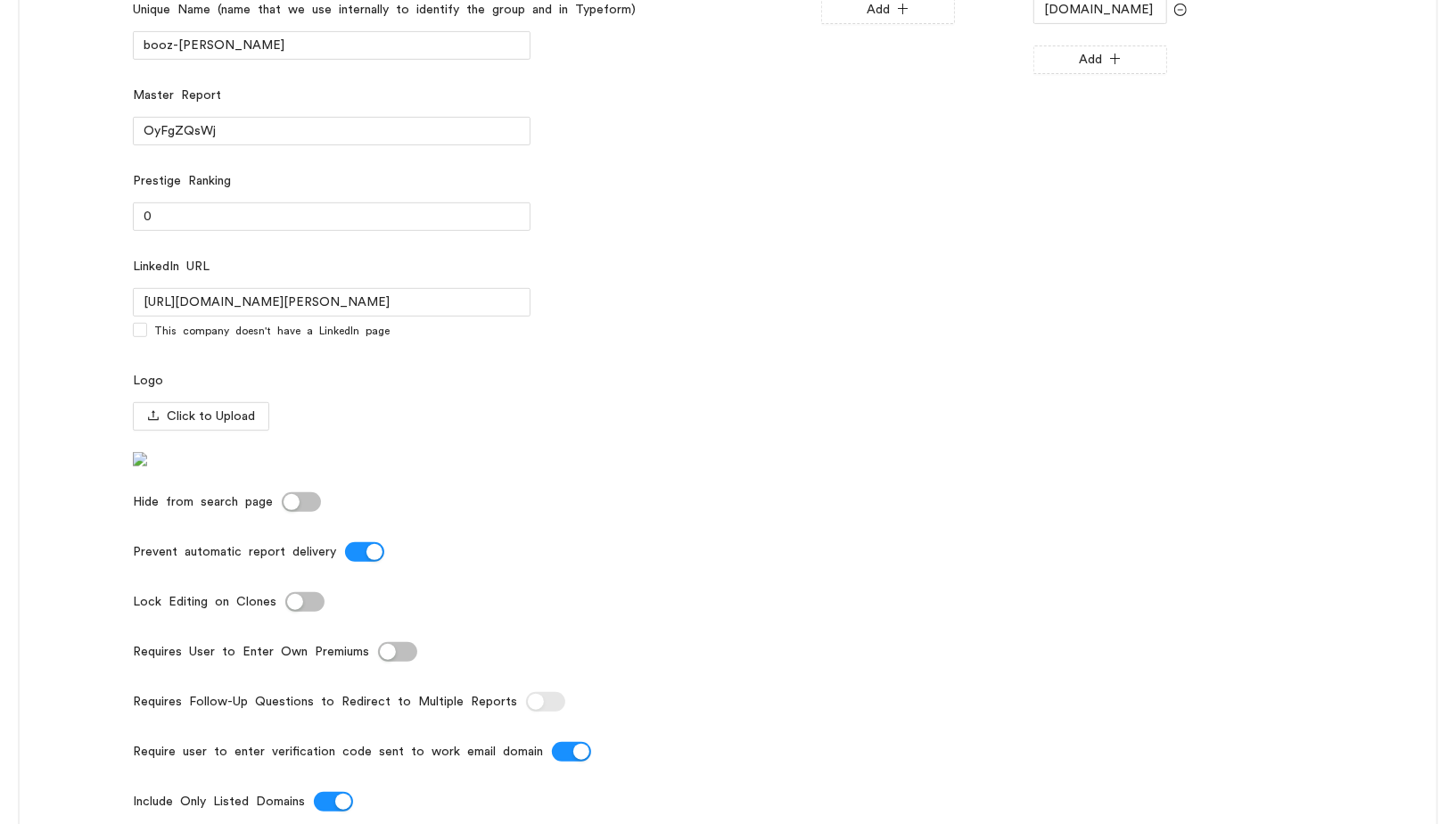
scroll to position [575, 0]
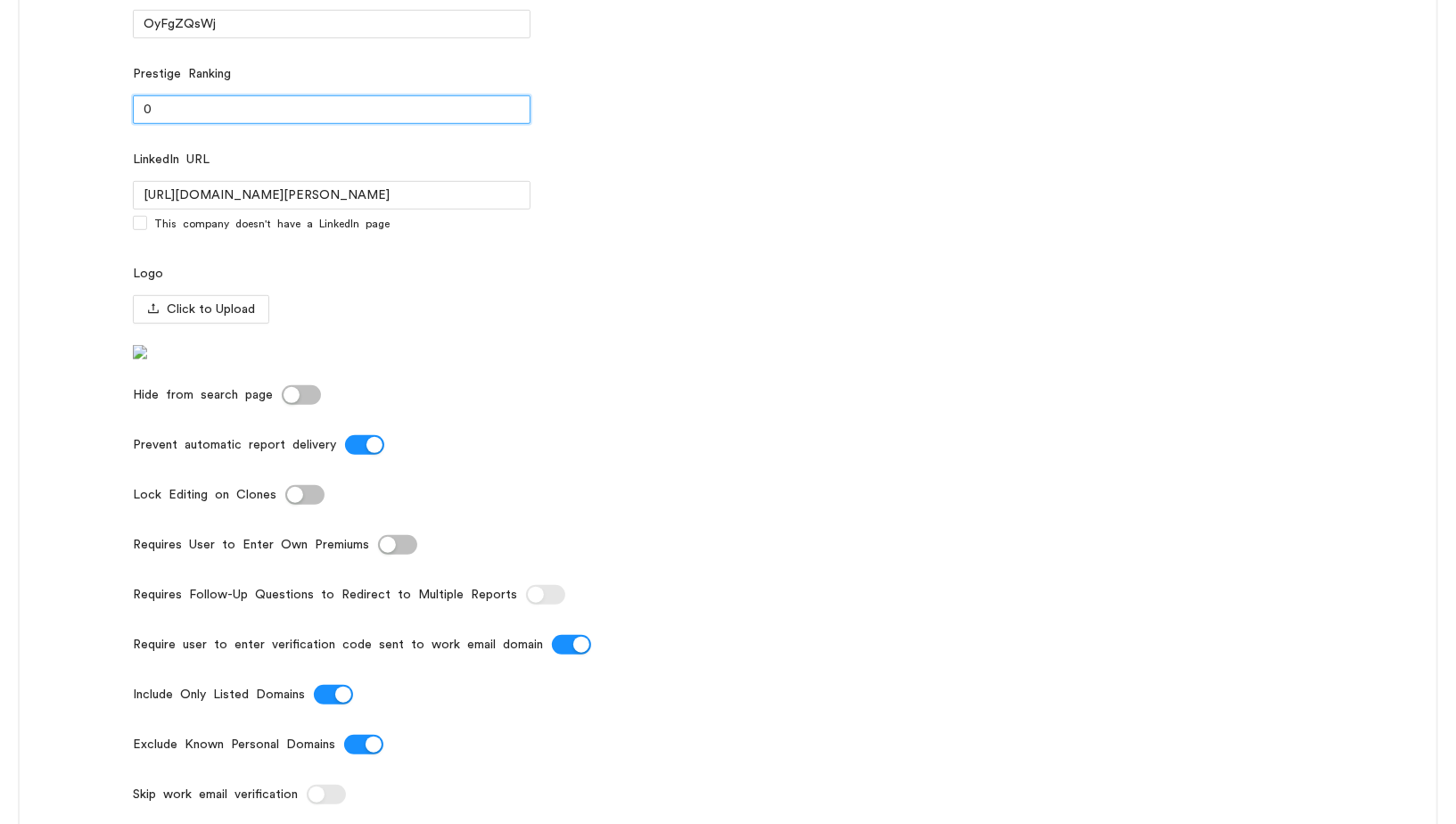
drag, startPoint x: 182, startPoint y: 107, endPoint x: 27, endPoint y: 92, distance: 155.7
click at [27, 93] on div "booz-allen-hamilton Search Display Name (name that appears in Groups Page and S…" at bounding box center [728, 391] width 1417 height 1320
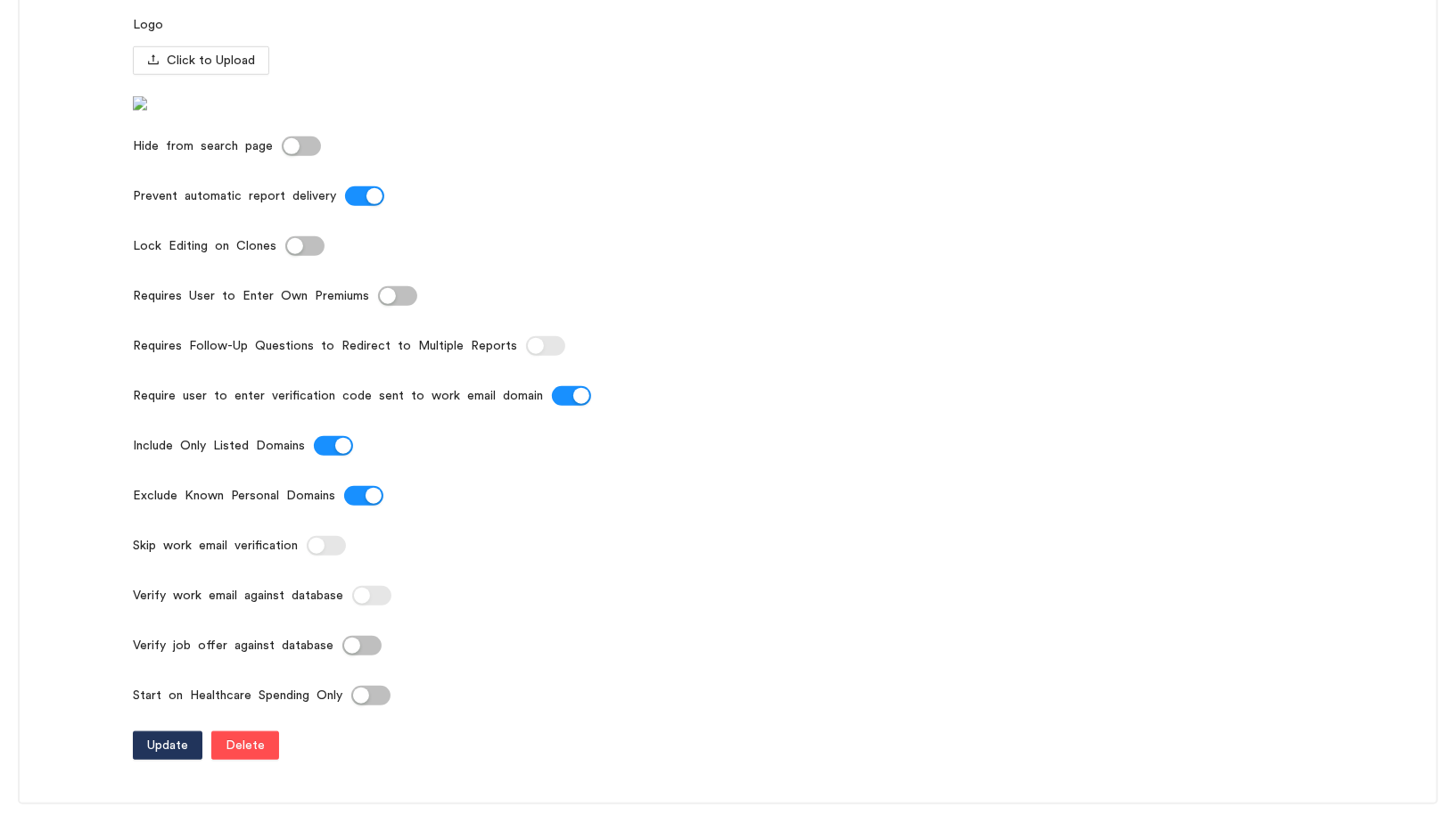
scroll to position [831, 0]
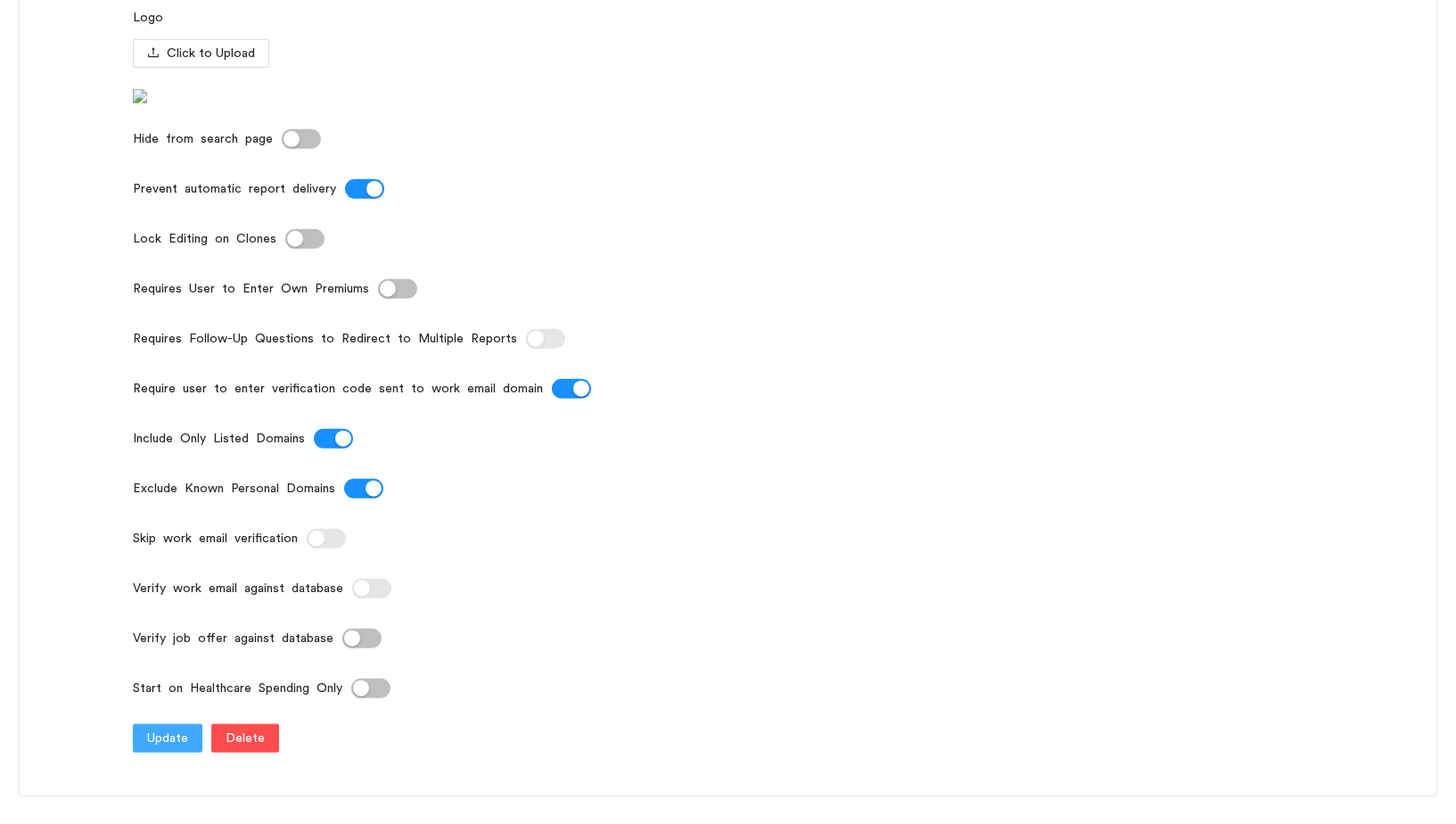
type input "33.33333"
click at [165, 748] on span "Update" at bounding box center [167, 738] width 41 height 20
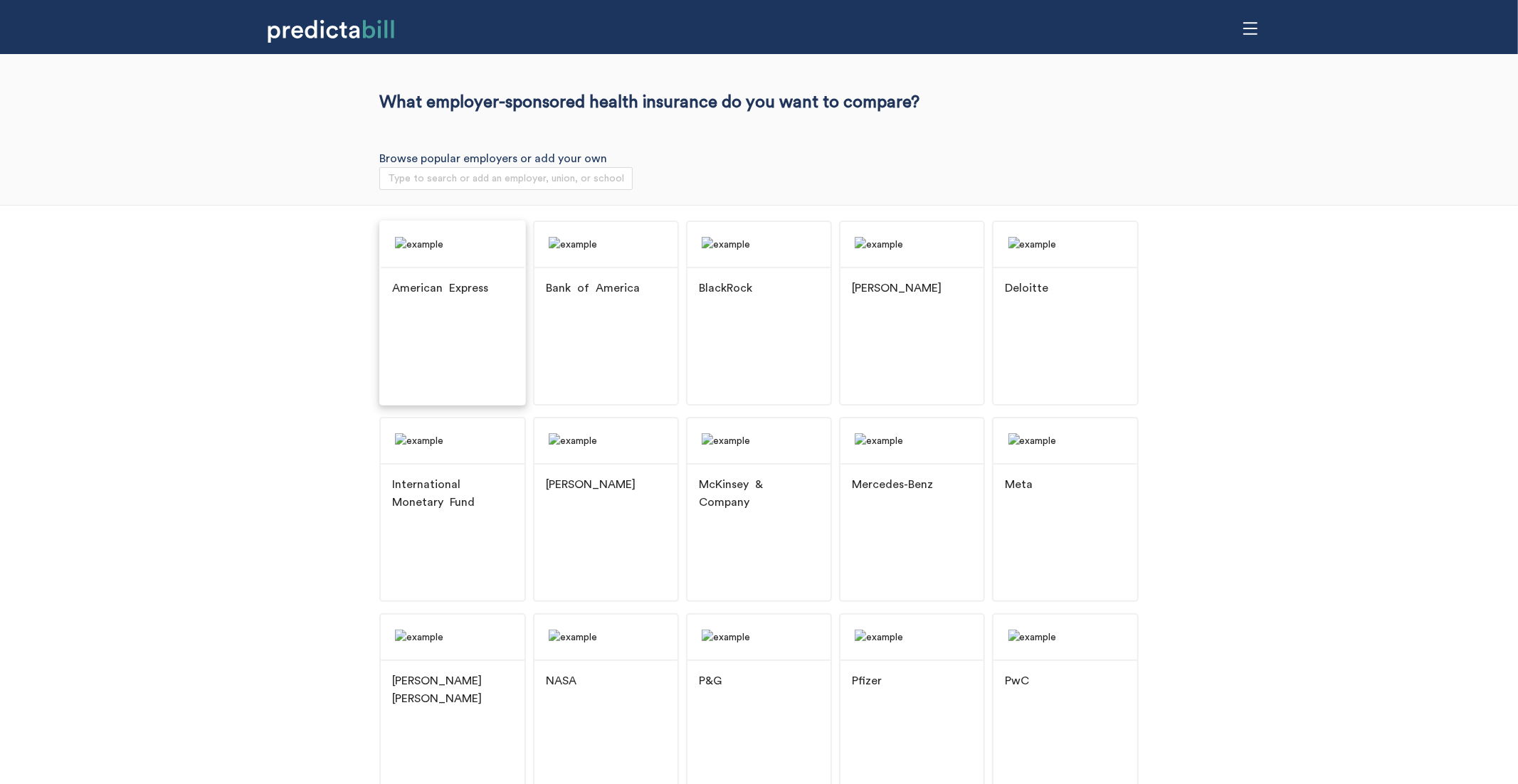
click at [471, 312] on div "American Express" at bounding box center [452, 289] width 143 height 45
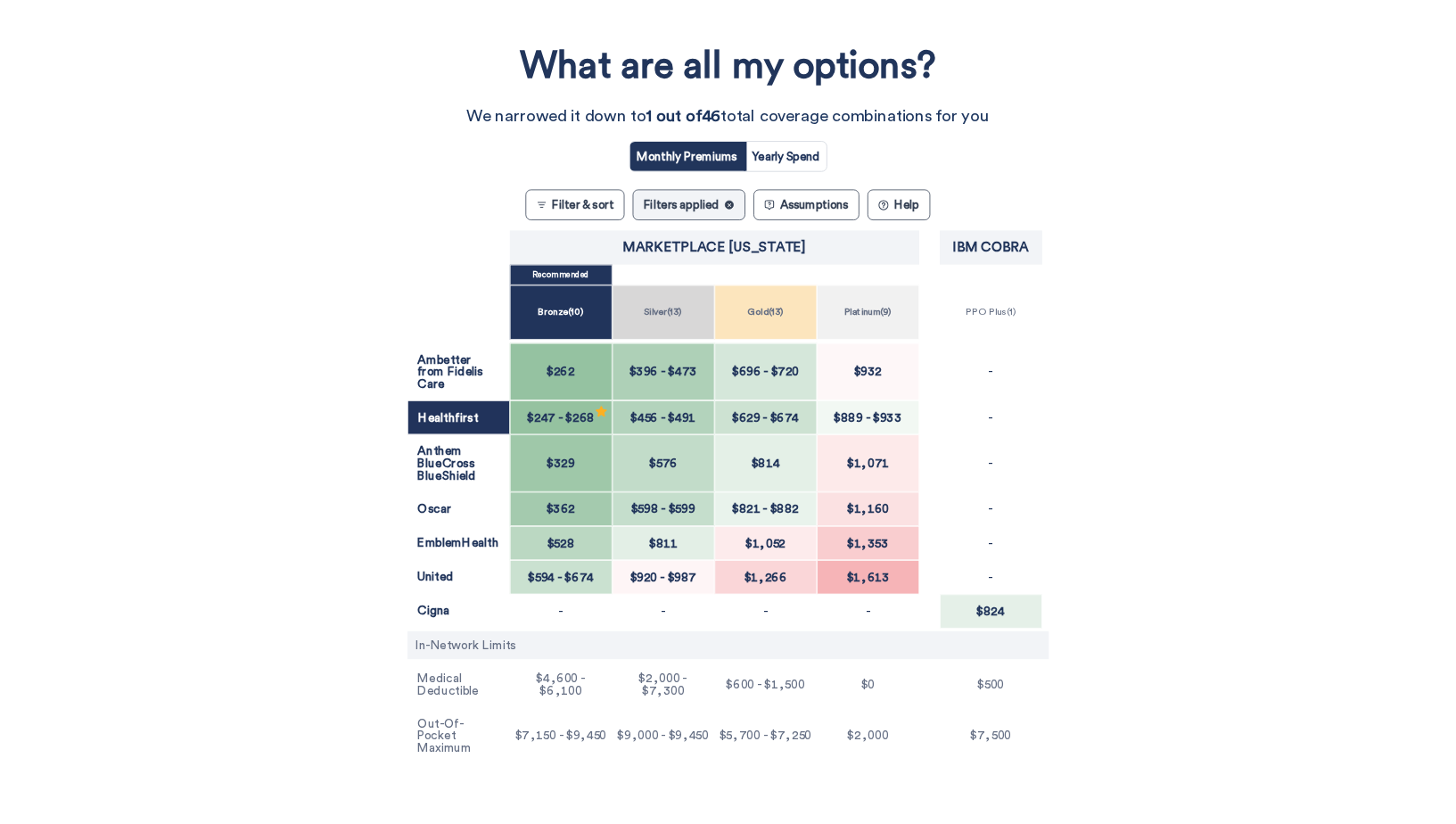
scroll to position [243, 0]
